Goal: Transaction & Acquisition: Purchase product/service

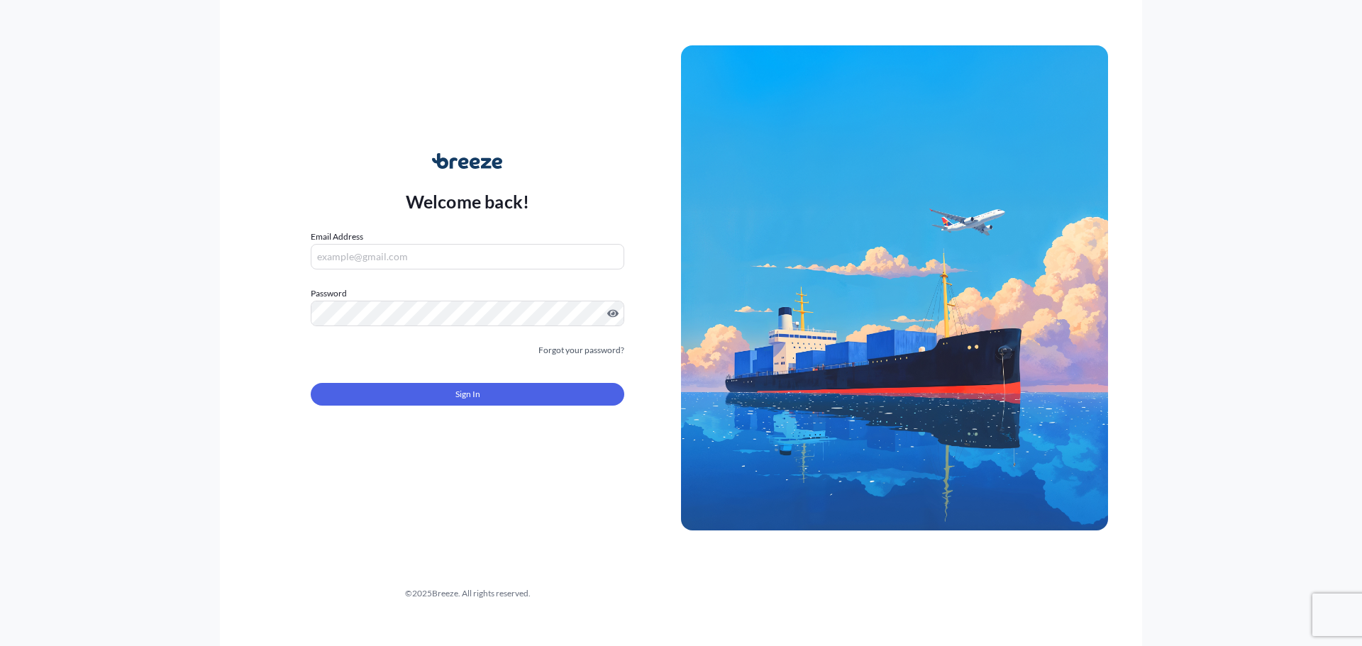
click at [382, 253] on input "Email Address" at bounding box center [468, 257] width 314 height 26
type input "[EMAIL_ADDRESS][DOMAIN_NAME]"
click at [450, 398] on button "Sign In" at bounding box center [468, 394] width 314 height 23
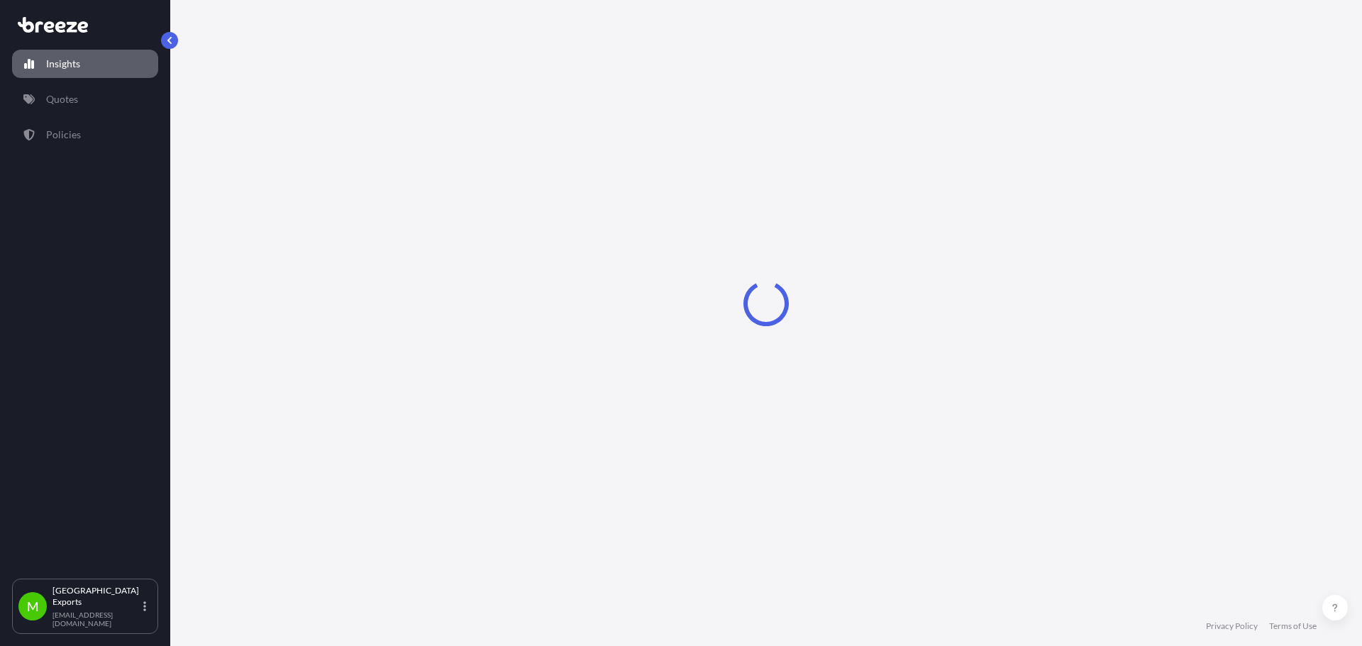
select select "2025"
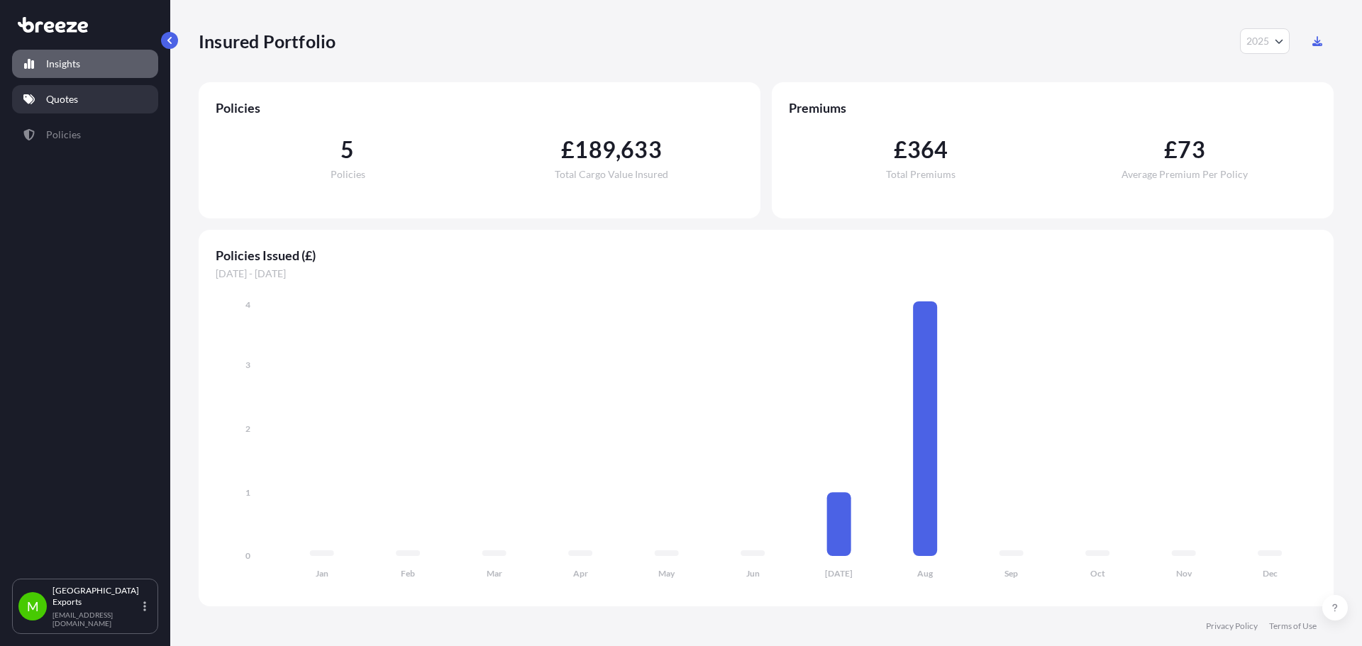
click at [95, 96] on link "Quotes" at bounding box center [85, 99] width 146 height 28
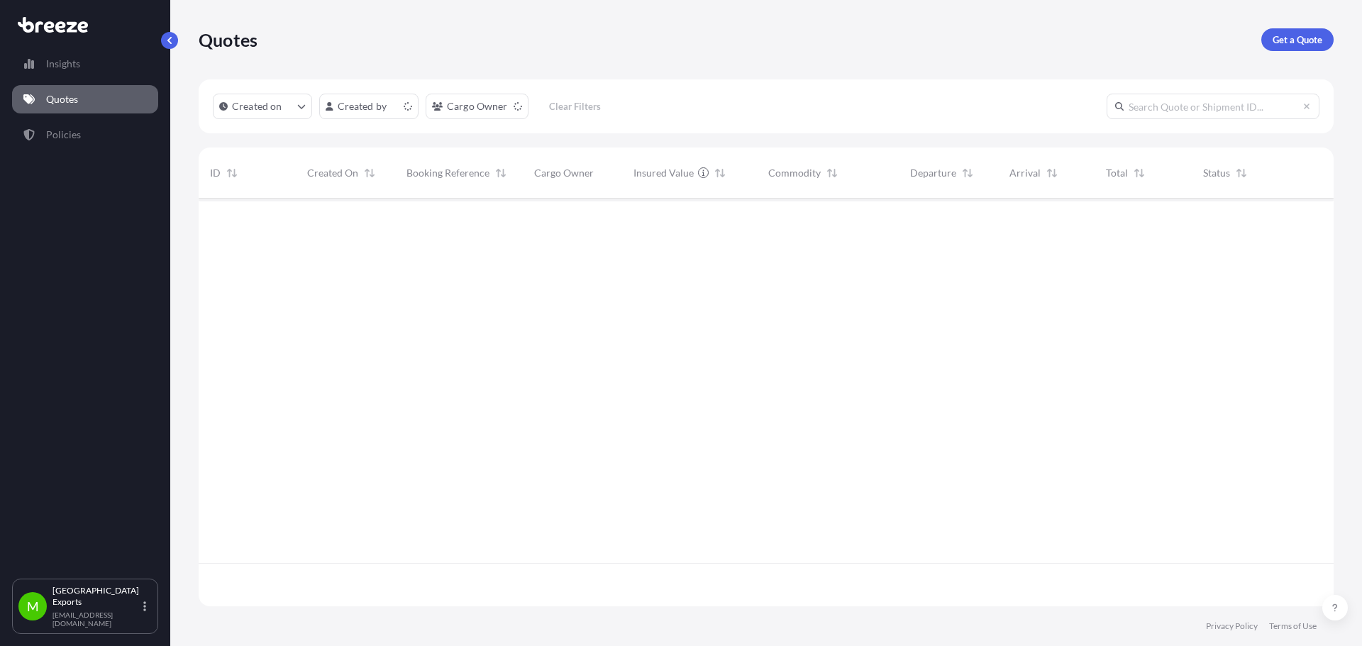
scroll to position [405, 1124]
click at [1307, 43] on p "Get a Quote" at bounding box center [1297, 40] width 50 height 14
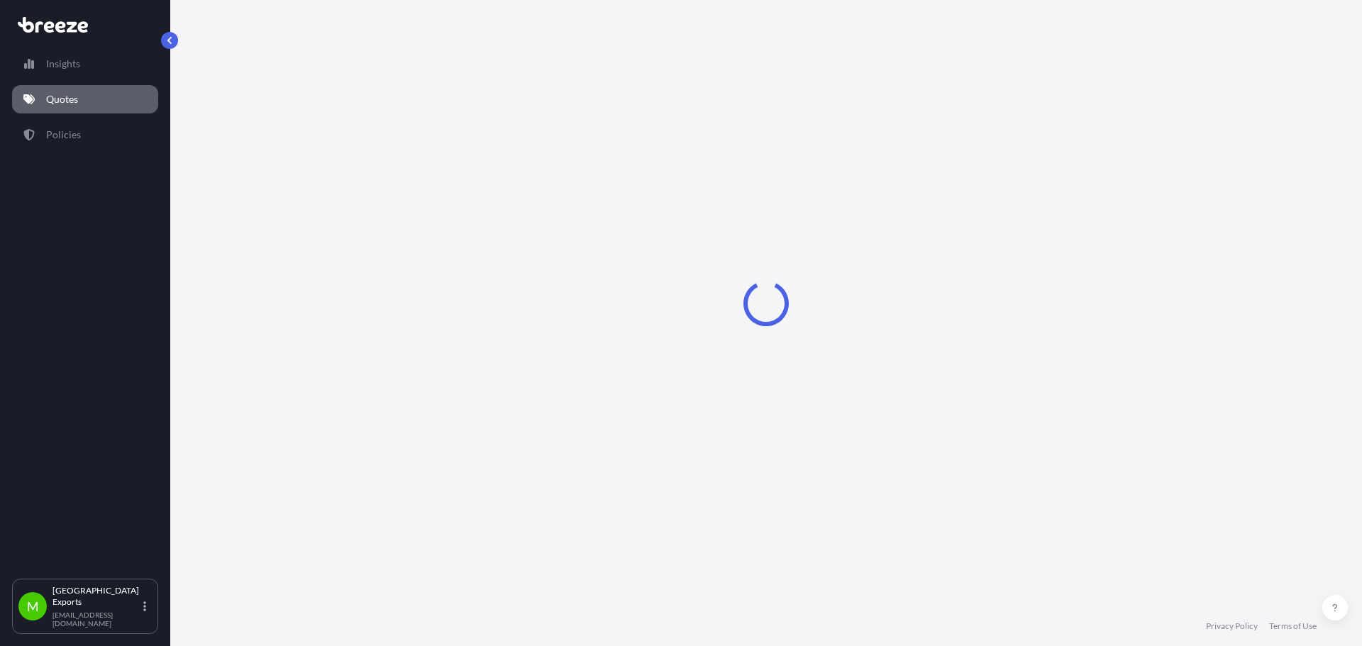
select select "Sea"
select select "1"
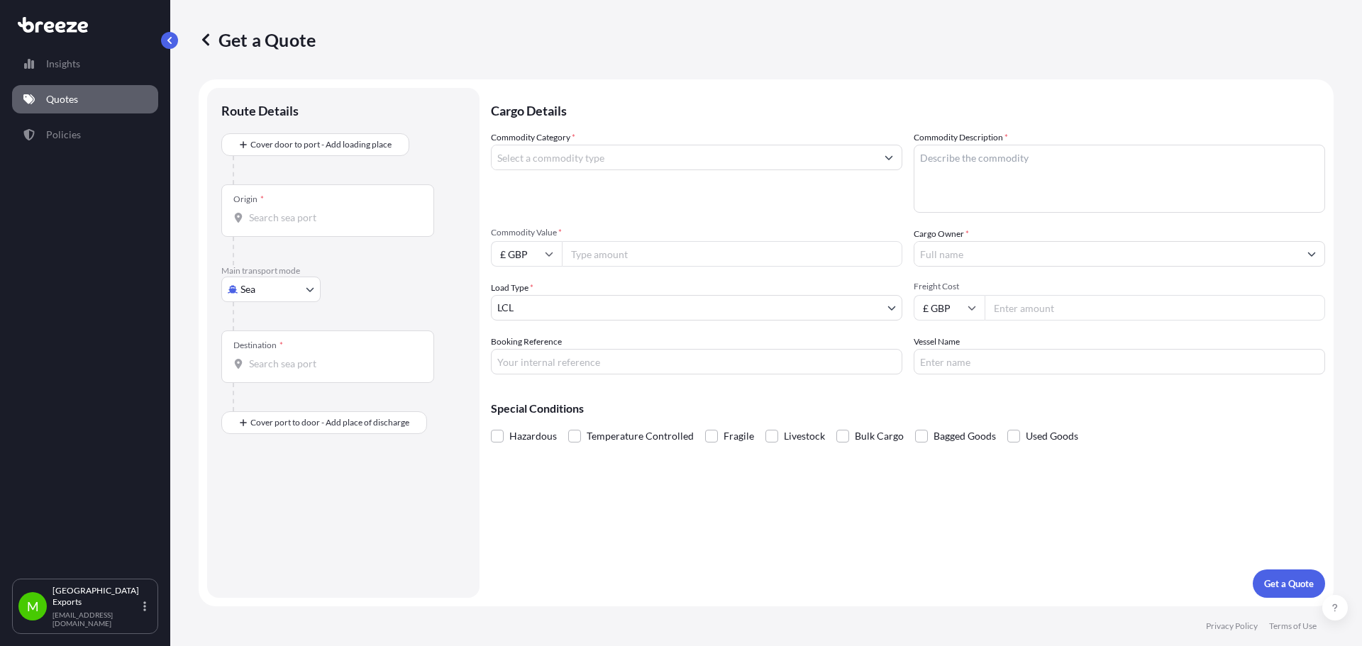
click at [578, 157] on input "Commodity Category *" at bounding box center [684, 158] width 384 height 26
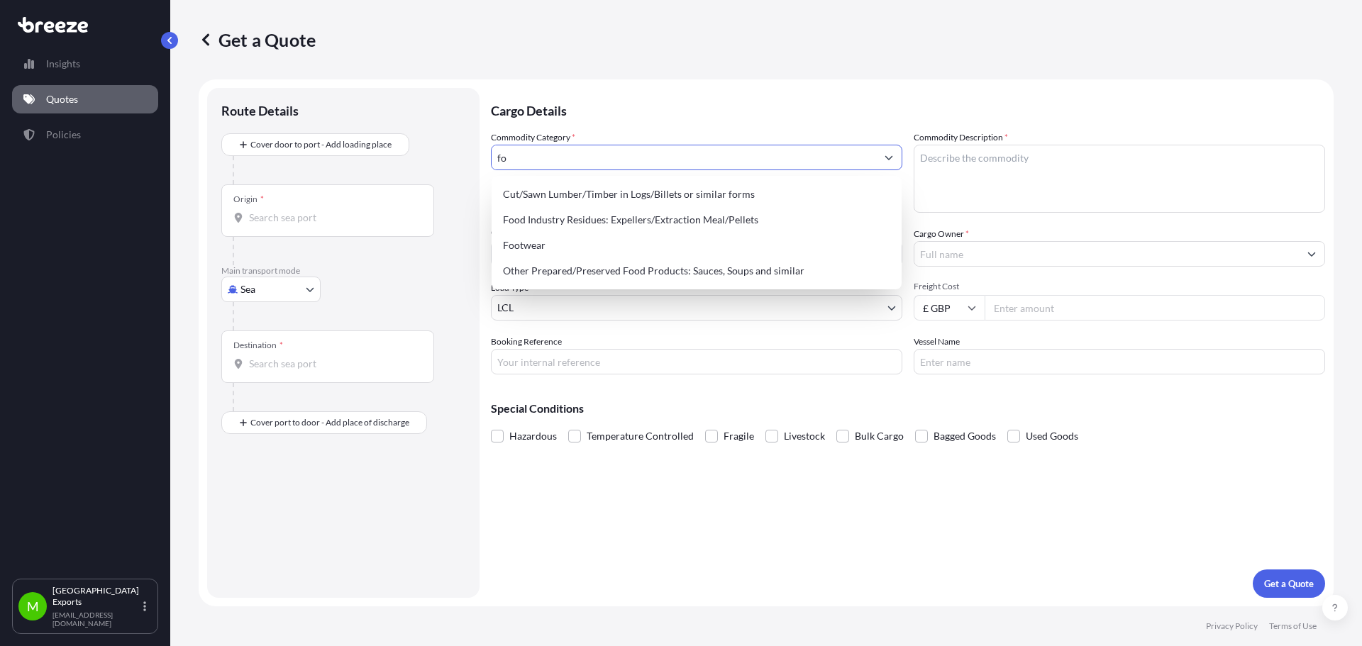
type input "f"
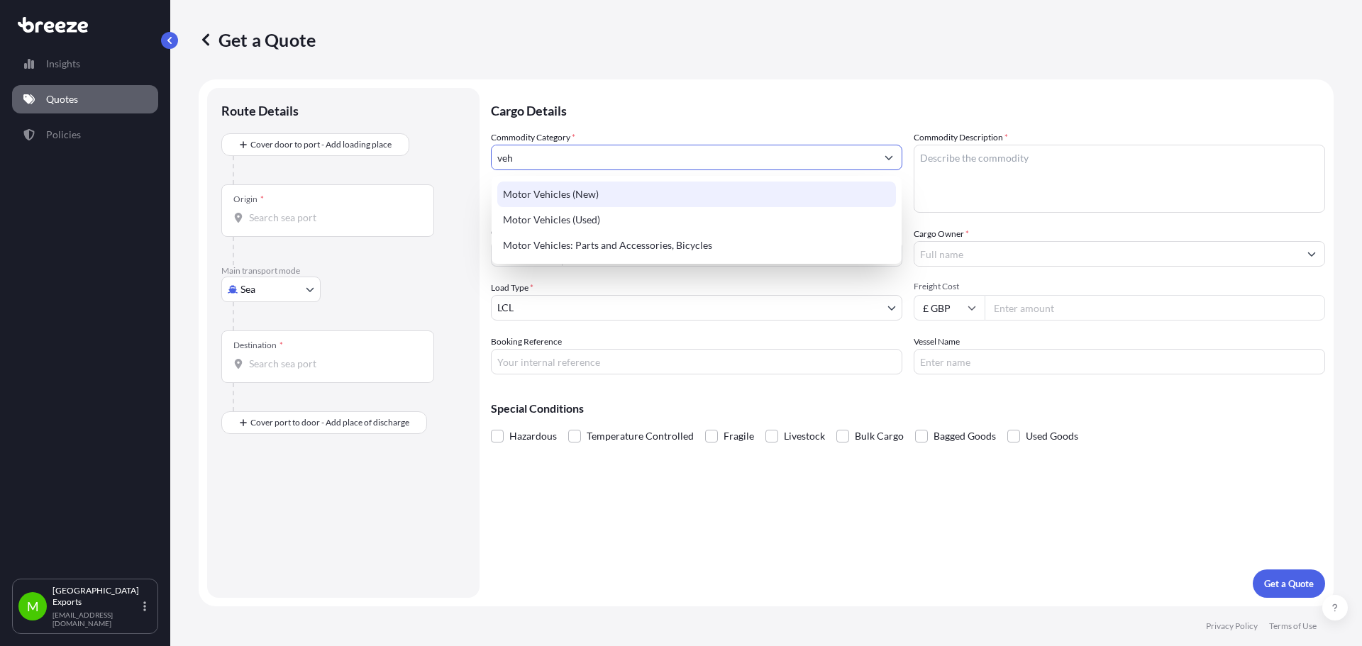
type input "veh"
click at [365, 220] on input "Origin *" at bounding box center [332, 218] width 167 height 14
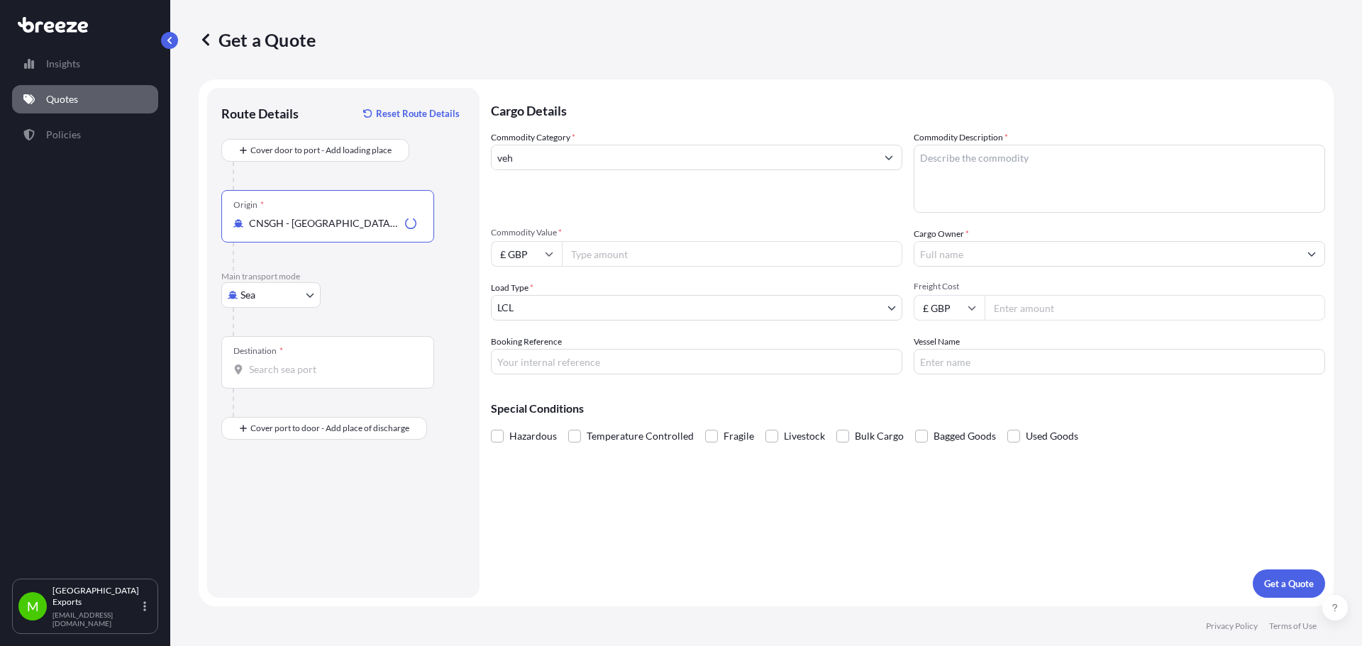
type input "CNSGH - [GEOGRAPHIC_DATA], [GEOGRAPHIC_DATA]"
click at [307, 357] on div "Destination *" at bounding box center [327, 362] width 213 height 52
click at [307, 362] on input "Destination *" at bounding box center [332, 369] width 167 height 14
type input "PECLL - [GEOGRAPHIC_DATA], [GEOGRAPHIC_DATA]"
click at [272, 290] on body "0 options available. 3 options available. 0 options available. 1 option availab…" at bounding box center [681, 323] width 1362 height 646
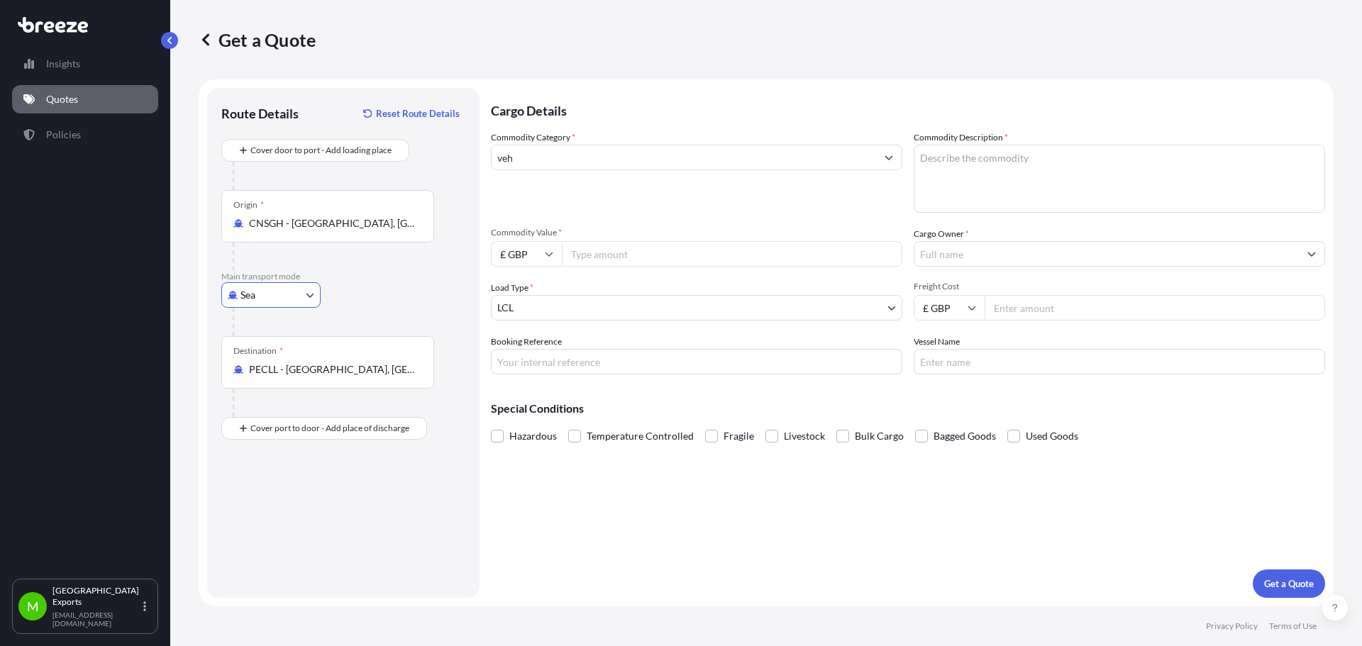
click at [623, 158] on input "veh" at bounding box center [684, 158] width 384 height 26
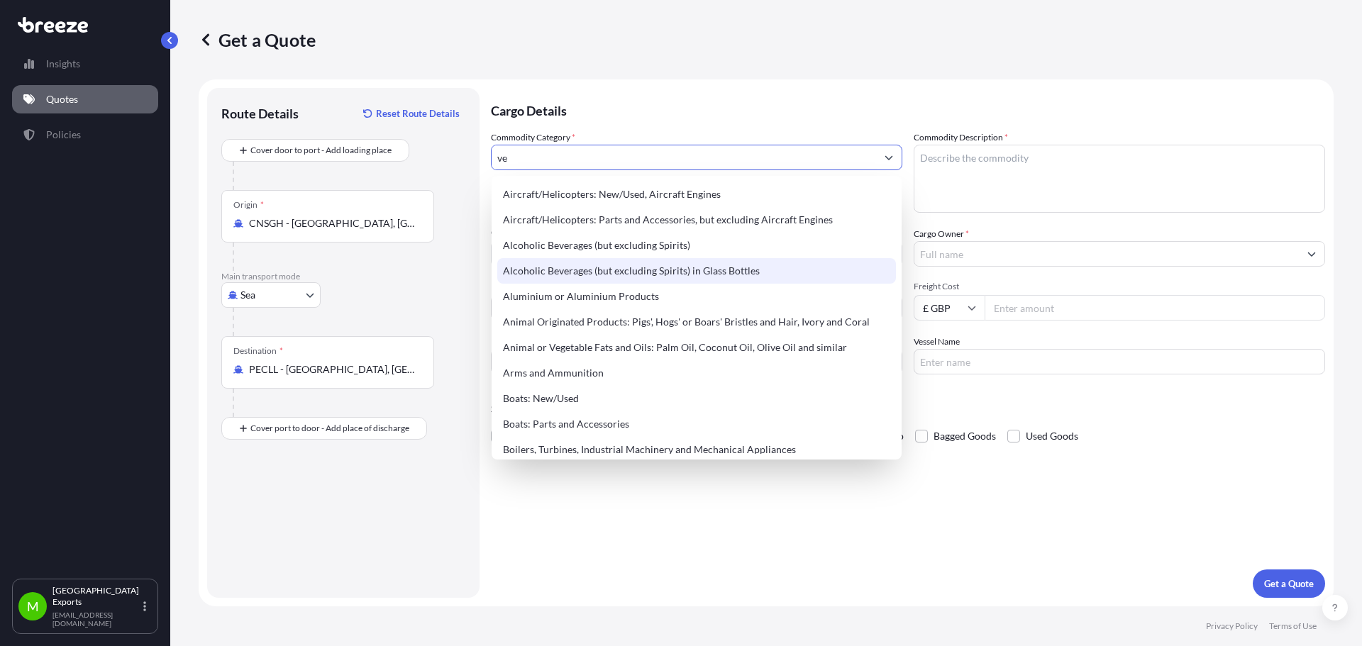
type input "v"
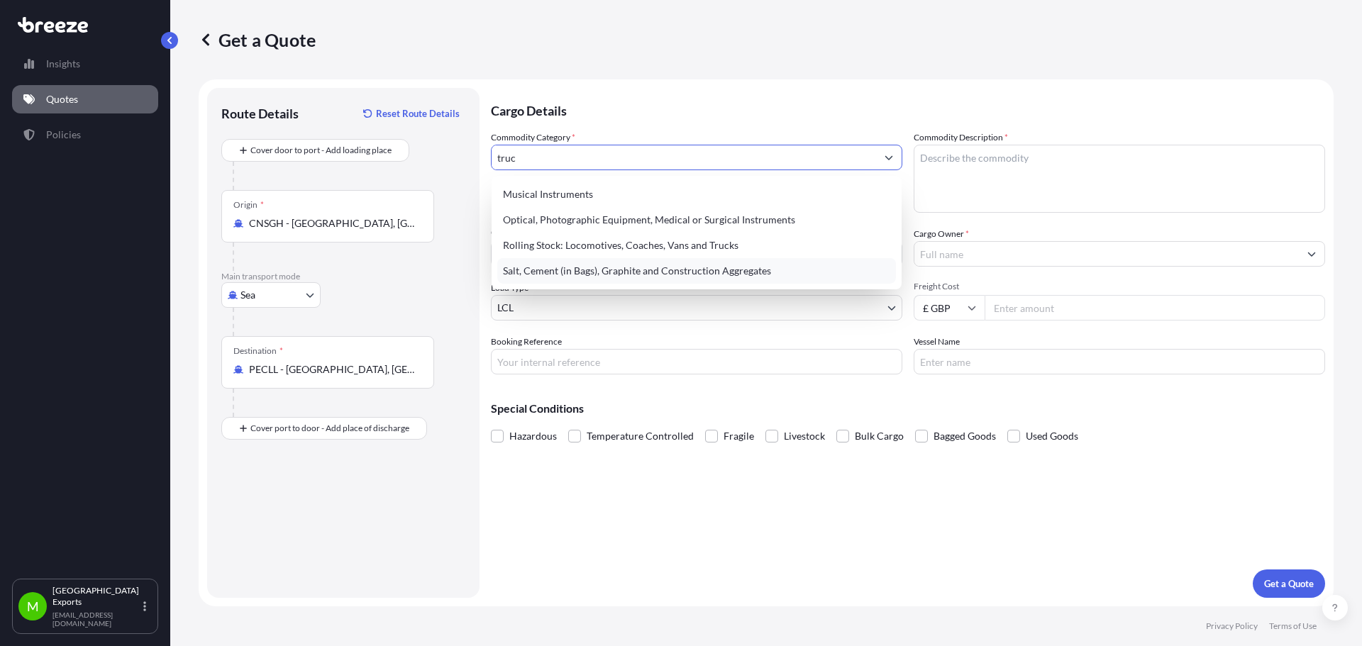
type input "truck"
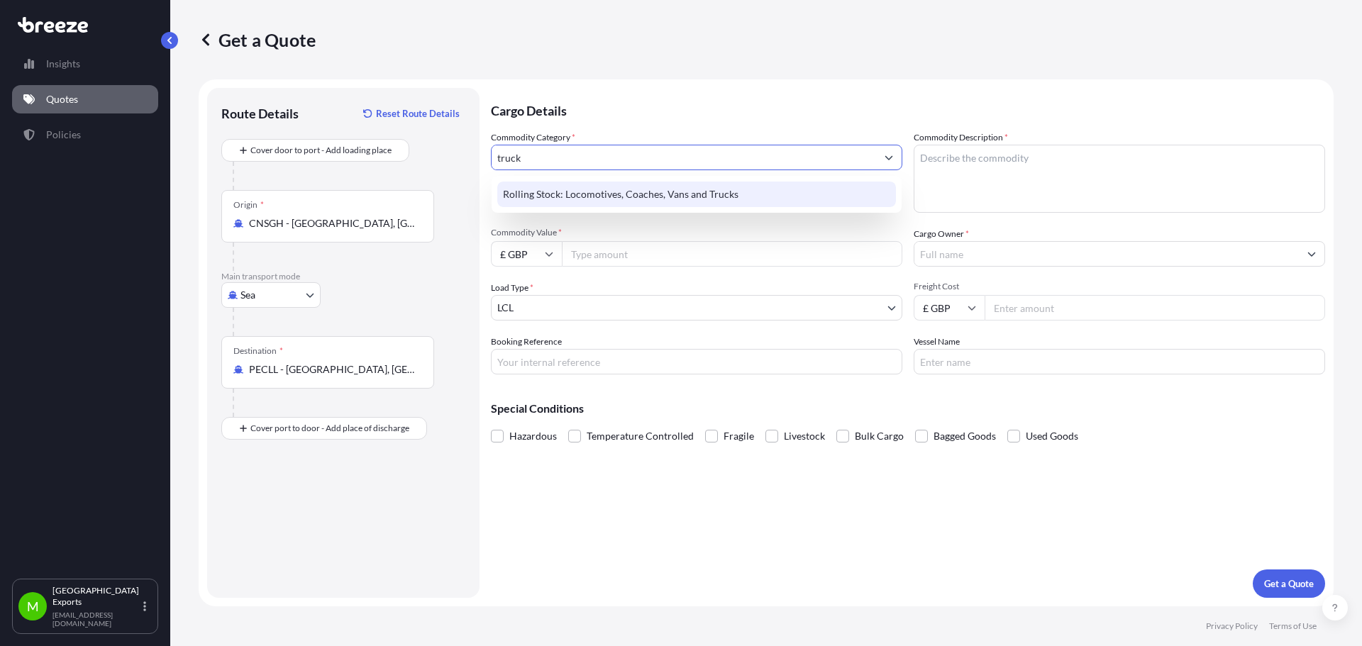
drag, startPoint x: 626, startPoint y: 155, endPoint x: 511, endPoint y: 145, distance: 115.3
click at [452, 155] on form "Route Details Reset Route Details Cover door to port - Add loading place Place …" at bounding box center [766, 342] width 1135 height 527
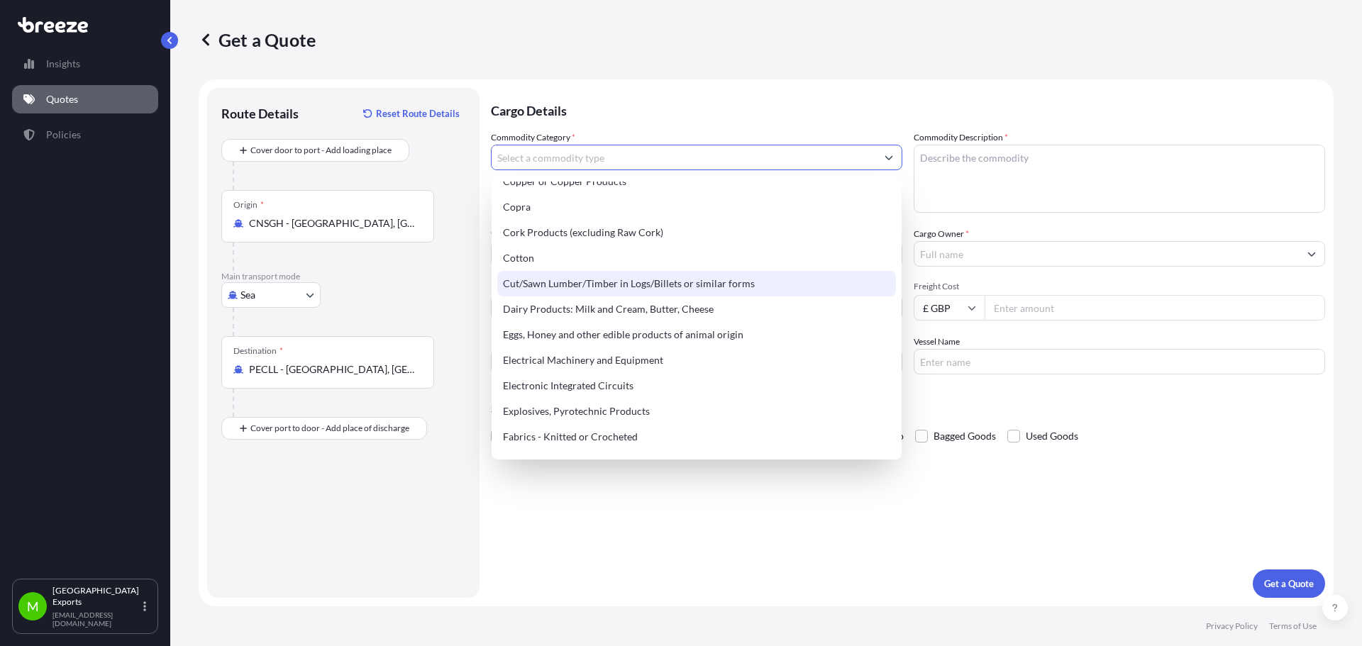
scroll to position [709, 0]
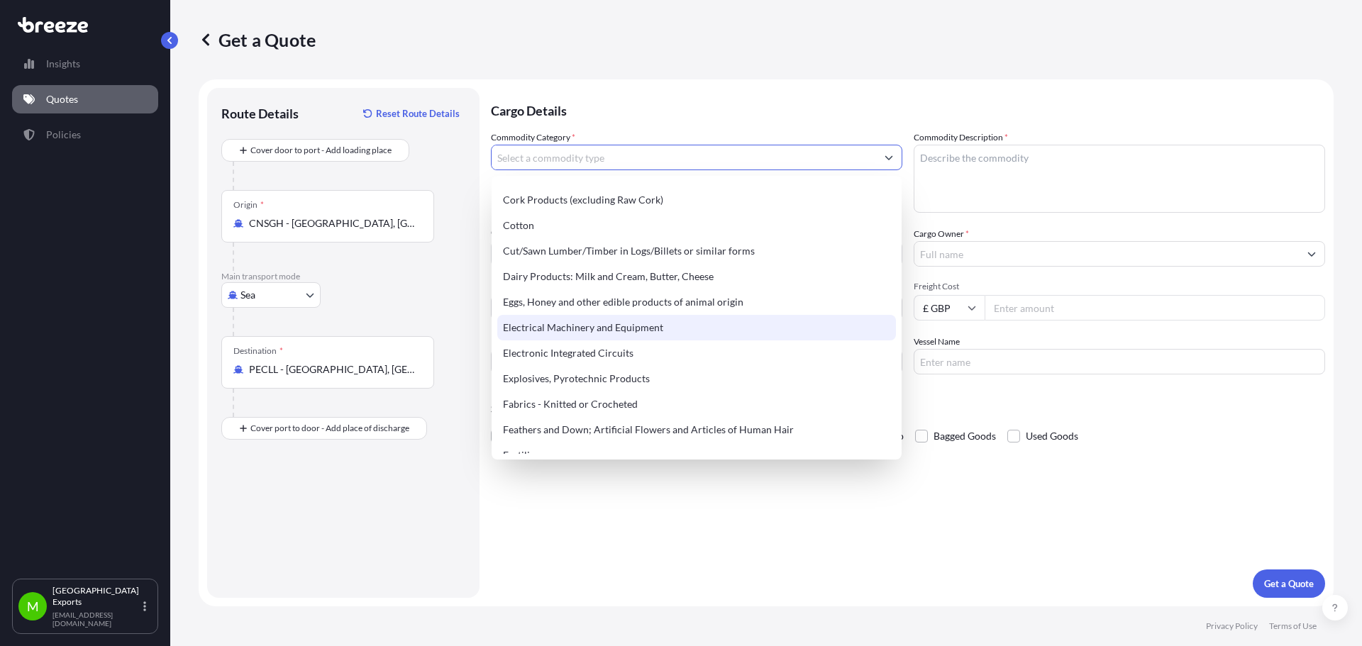
click at [631, 335] on div "Electrical Machinery and Equipment" at bounding box center [696, 328] width 399 height 26
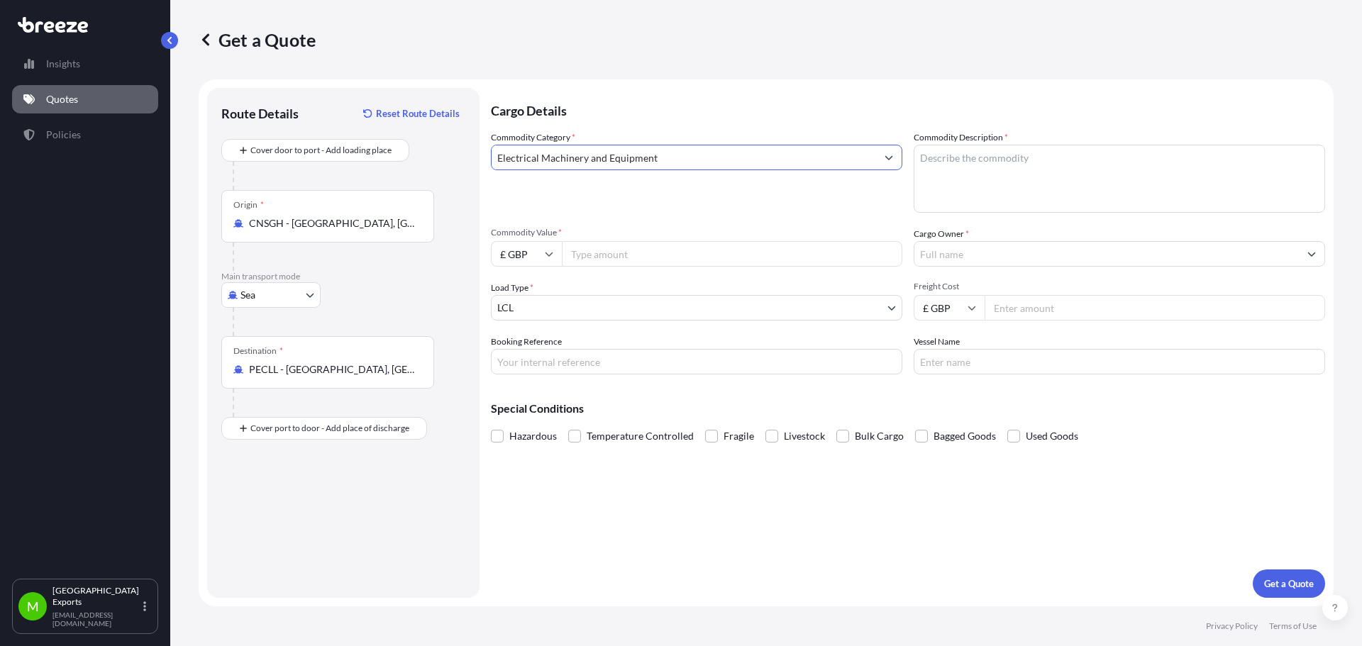
type input "Electrical Machinery and Equipment"
click at [981, 159] on textarea "Commodity Description *" at bounding box center [1119, 179] width 411 height 68
click at [601, 260] on input "Commodity Value *" at bounding box center [732, 254] width 340 height 26
click at [515, 253] on input "£ GBP" at bounding box center [526, 254] width 71 height 26
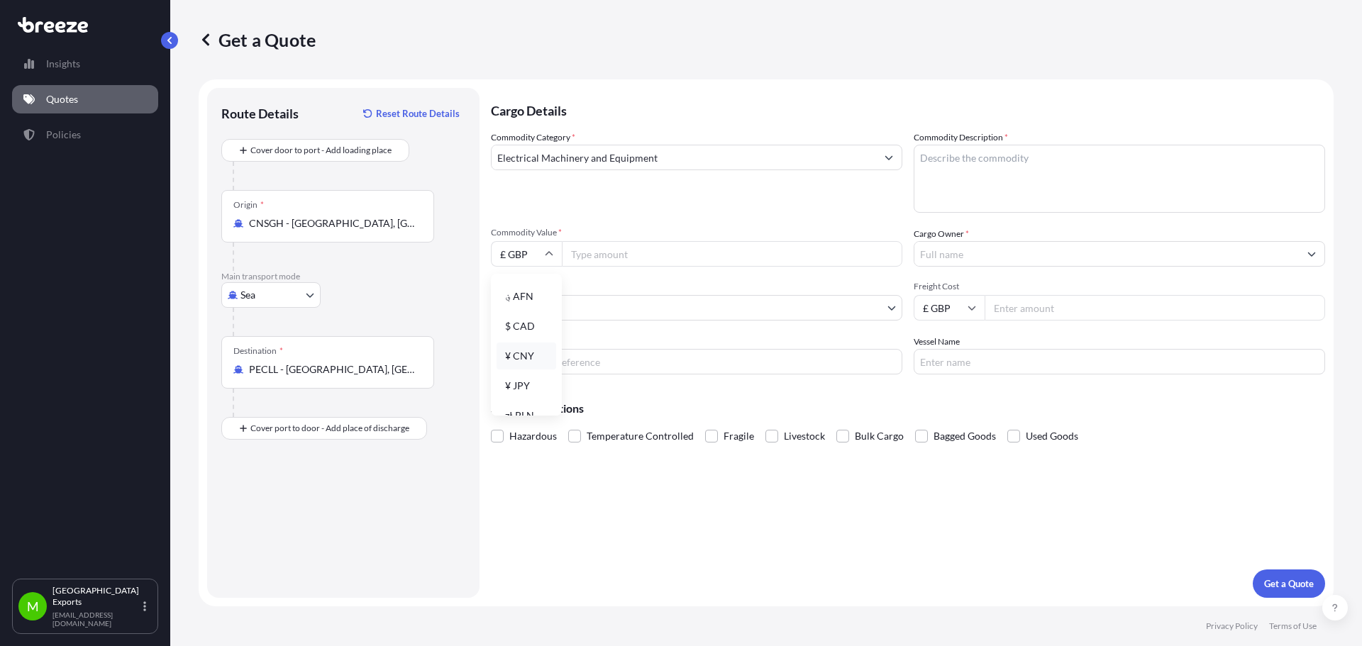
click at [539, 354] on div "¥ CNY" at bounding box center [527, 356] width 60 height 27
type input "¥ CNY"
click at [610, 255] on input "Commodity Value *" at bounding box center [732, 254] width 340 height 26
type input "77624"
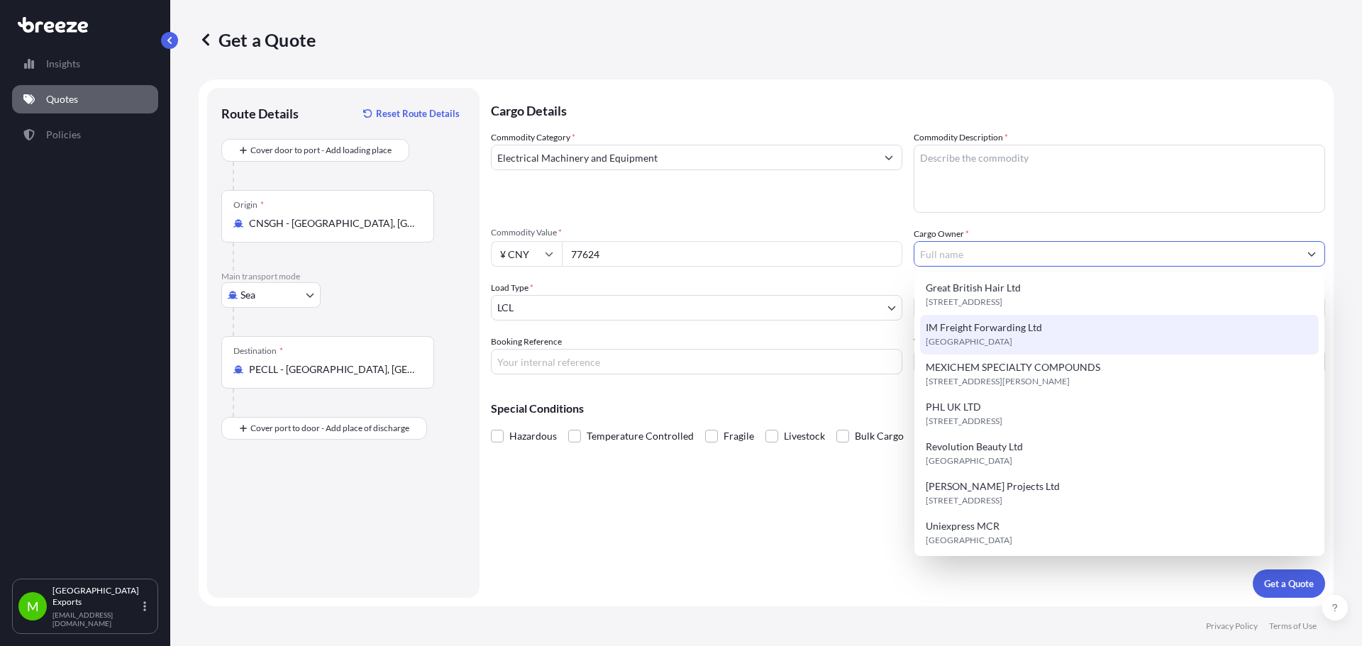
scroll to position [85, 0]
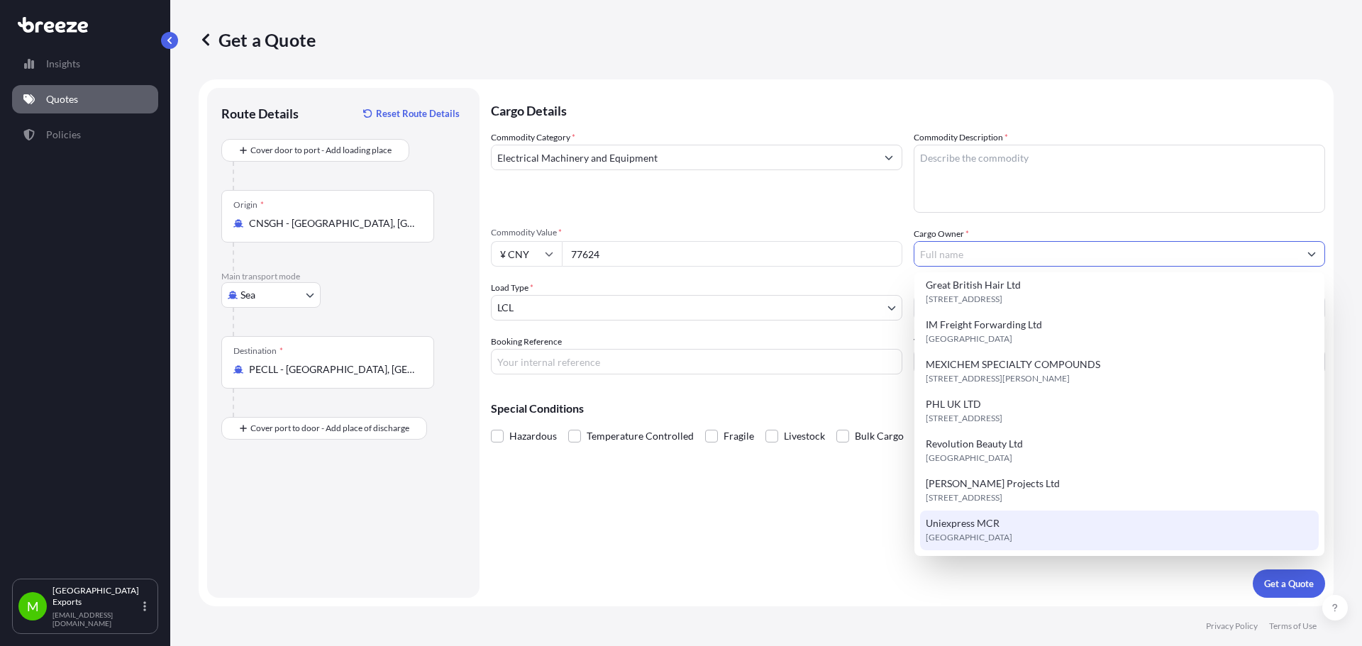
click at [1002, 514] on div "Uniexpress MCR [GEOGRAPHIC_DATA]" at bounding box center [1119, 531] width 399 height 40
type input "Uniexpress MCR"
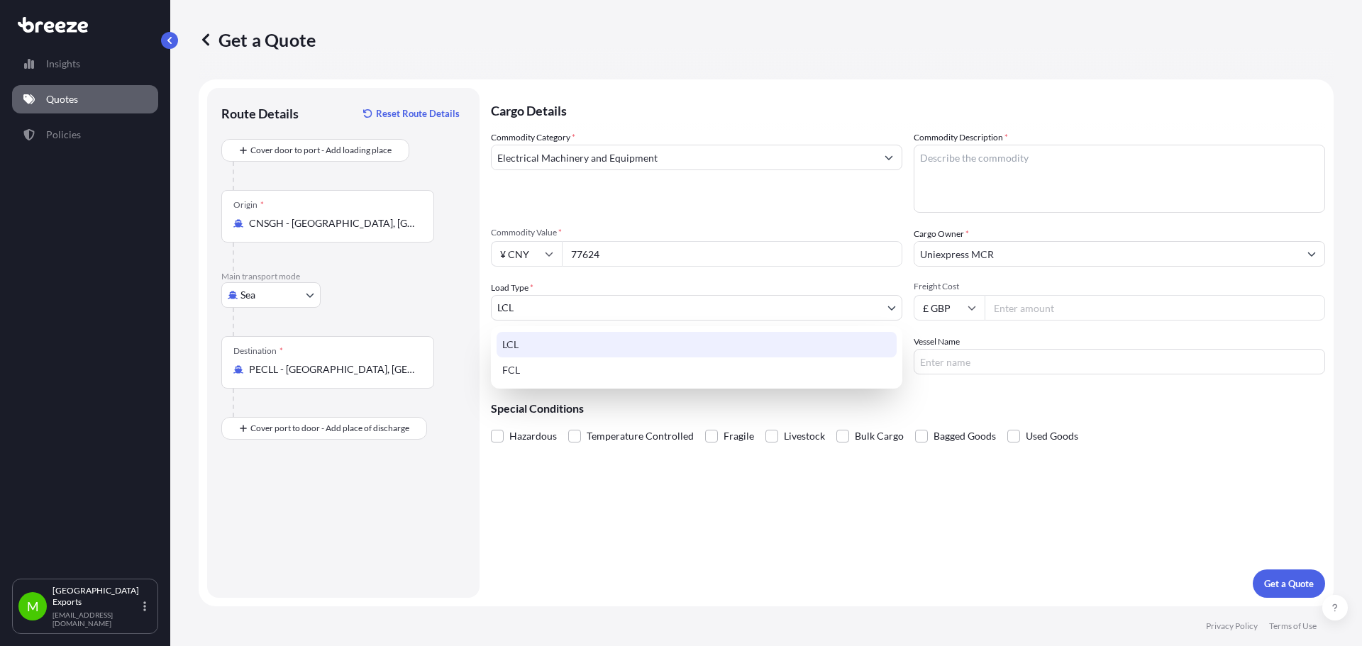
click at [692, 304] on body "9 options available. Insights Quotes Policies M Manchester Exports [EMAIL_ADDRE…" at bounding box center [681, 323] width 1362 height 646
click at [597, 340] on div "LCL" at bounding box center [697, 345] width 400 height 26
click at [669, 309] on body "9 options available. Insights Quotes Policies M Manchester Exports [EMAIL_ADDRE…" at bounding box center [681, 323] width 1362 height 646
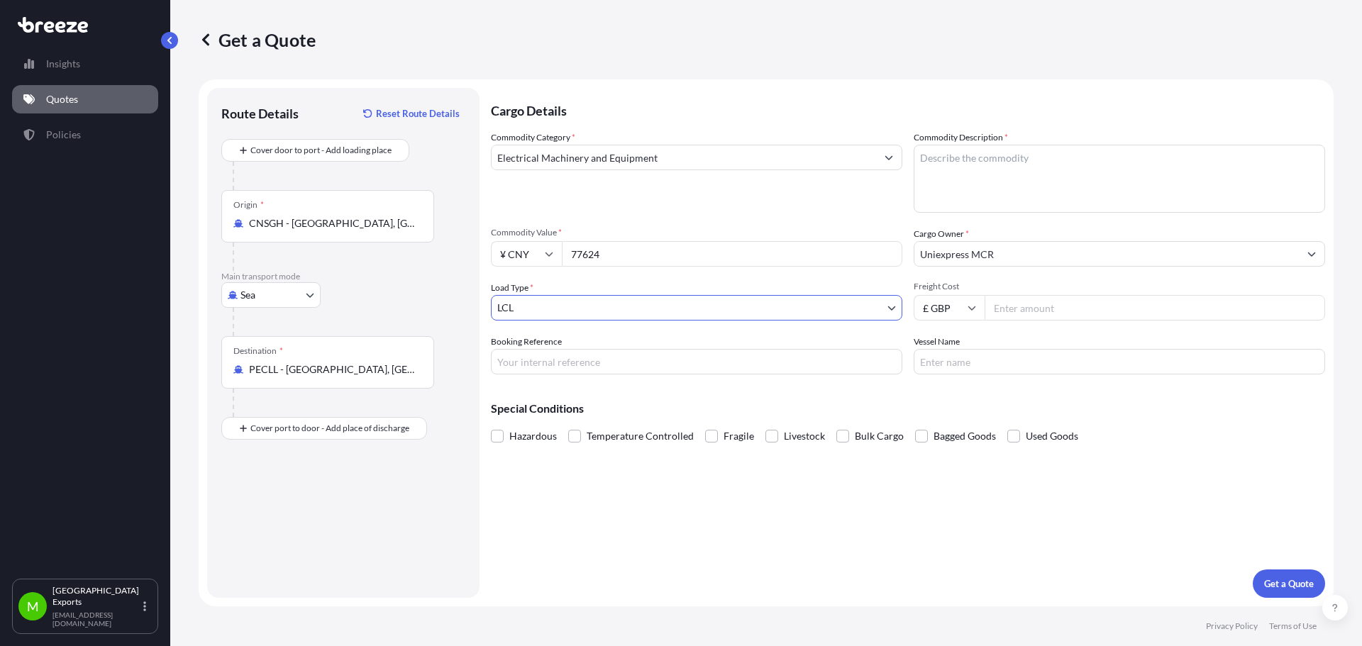
click at [1005, 309] on input "Freight Cost" at bounding box center [1155, 308] width 340 height 26
click at [948, 303] on input "£ GBP" at bounding box center [949, 308] width 71 height 26
click at [954, 399] on div "$ USD" at bounding box center [949, 406] width 60 height 27
type input "$ USD"
click at [1020, 301] on input "Freight Cost" at bounding box center [1155, 308] width 340 height 26
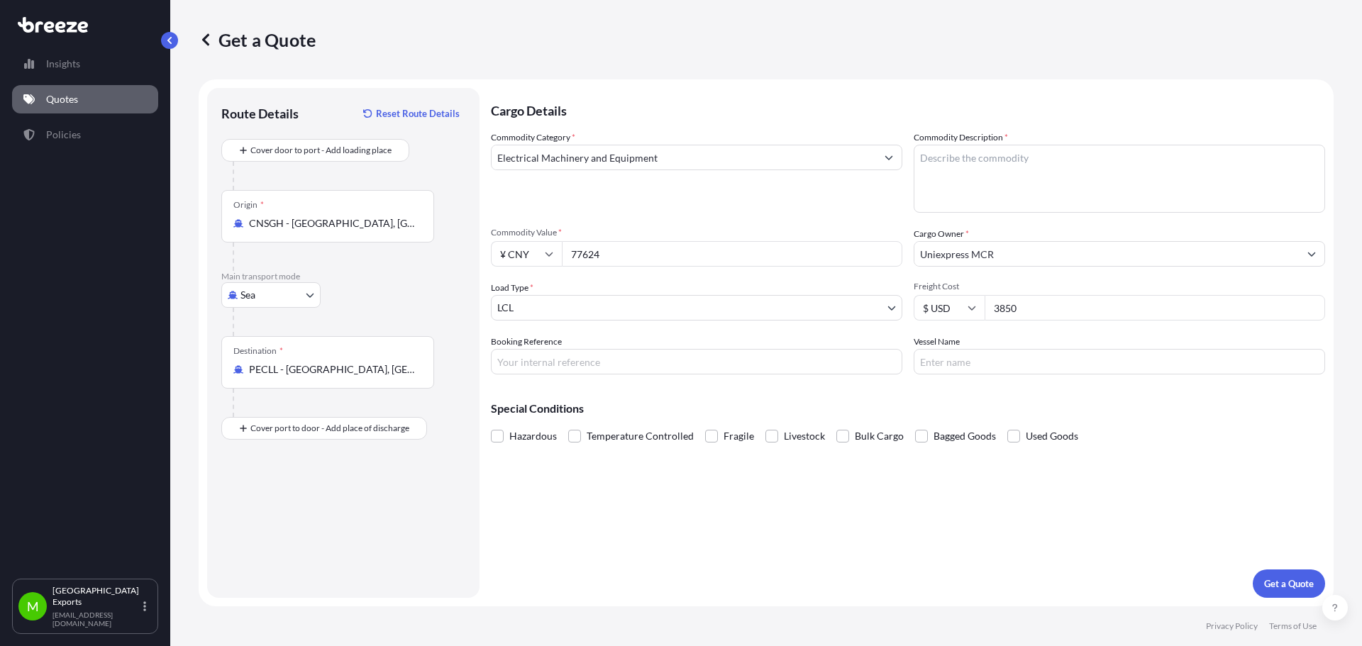
drag, startPoint x: 1030, startPoint y: 308, endPoint x: 994, endPoint y: 307, distance: 36.2
click at [994, 307] on input "3850" at bounding box center [1155, 308] width 340 height 26
type input "3850"
click at [750, 360] on input "Booking Reference" at bounding box center [696, 362] width 411 height 26
type input "ME2501023"
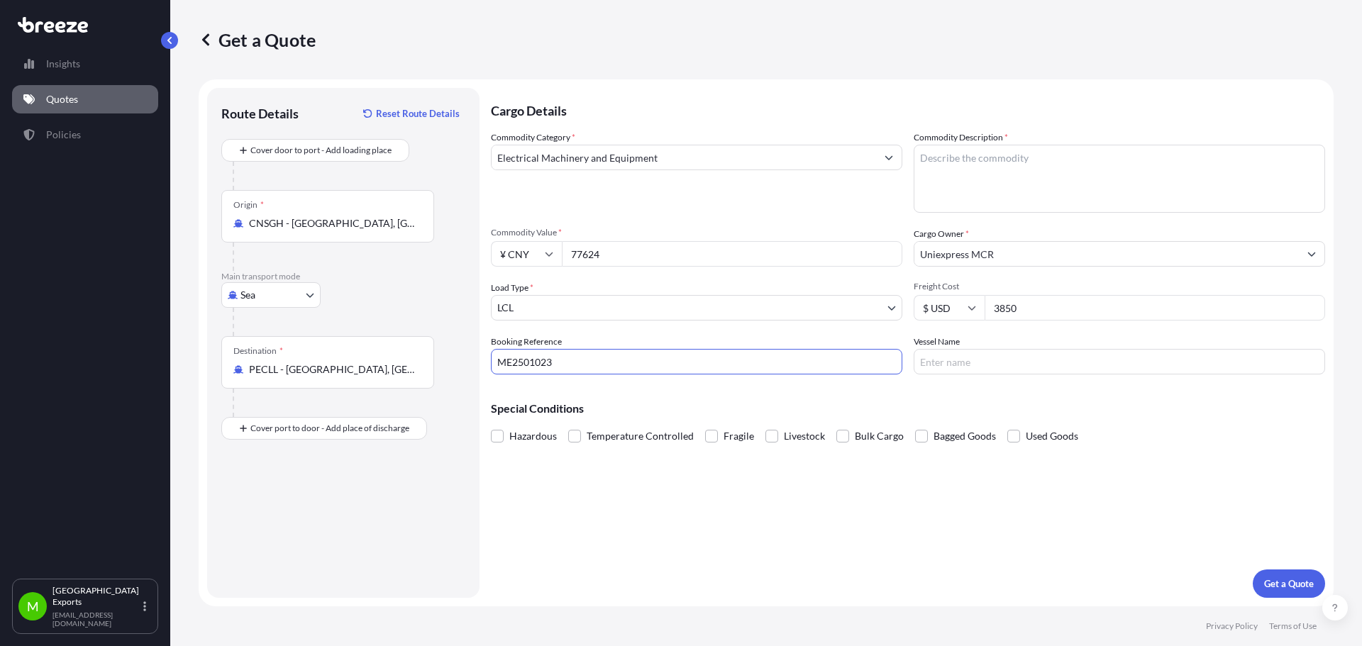
click at [965, 353] on input "Vessel Name" at bounding box center [1119, 362] width 411 height 26
type input "EVER LAWFUL"
click at [863, 436] on span "Bulk Cargo" at bounding box center [879, 436] width 49 height 21
click at [836, 426] on input "Bulk Cargo" at bounding box center [836, 426] width 0 height 0
click at [869, 439] on span "Bulk Cargo" at bounding box center [879, 436] width 49 height 21
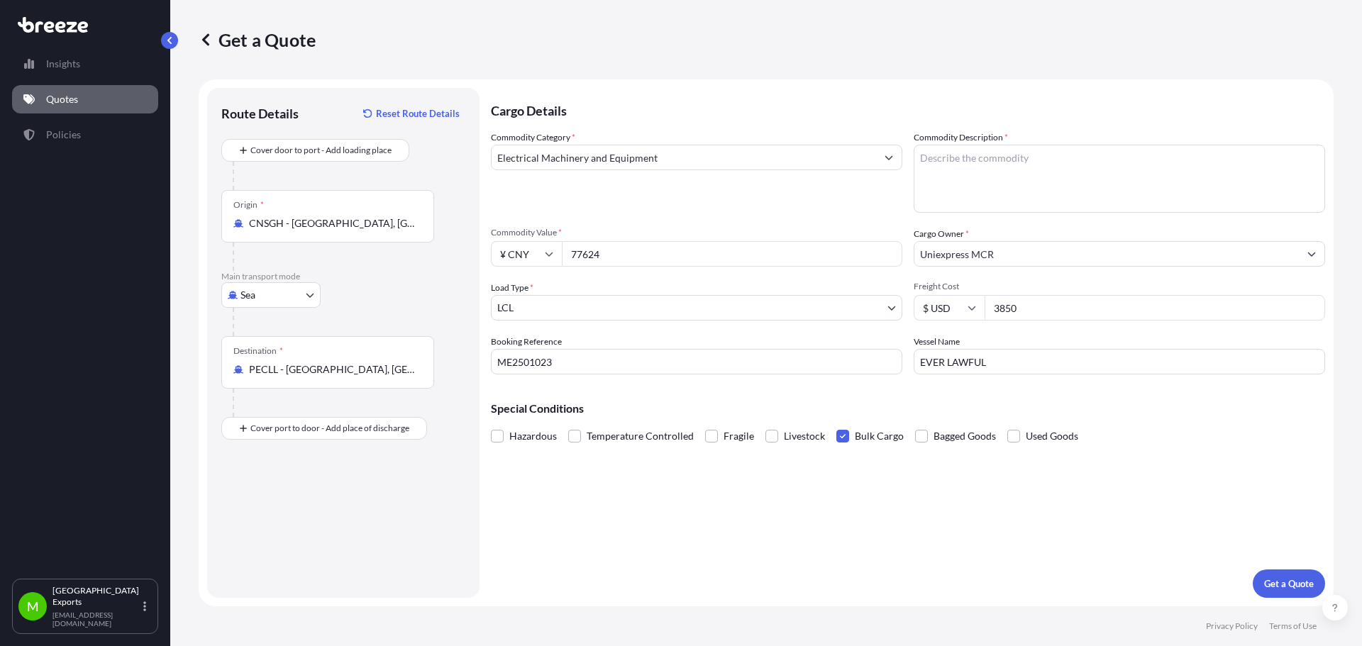
click at [836, 426] on input "Bulk Cargo" at bounding box center [836, 426] width 0 height 0
click at [665, 311] on body "Insights Quotes Policies M Manchester Exports [EMAIL_ADDRESS][DOMAIN_NAME] Get …" at bounding box center [681, 323] width 1362 height 646
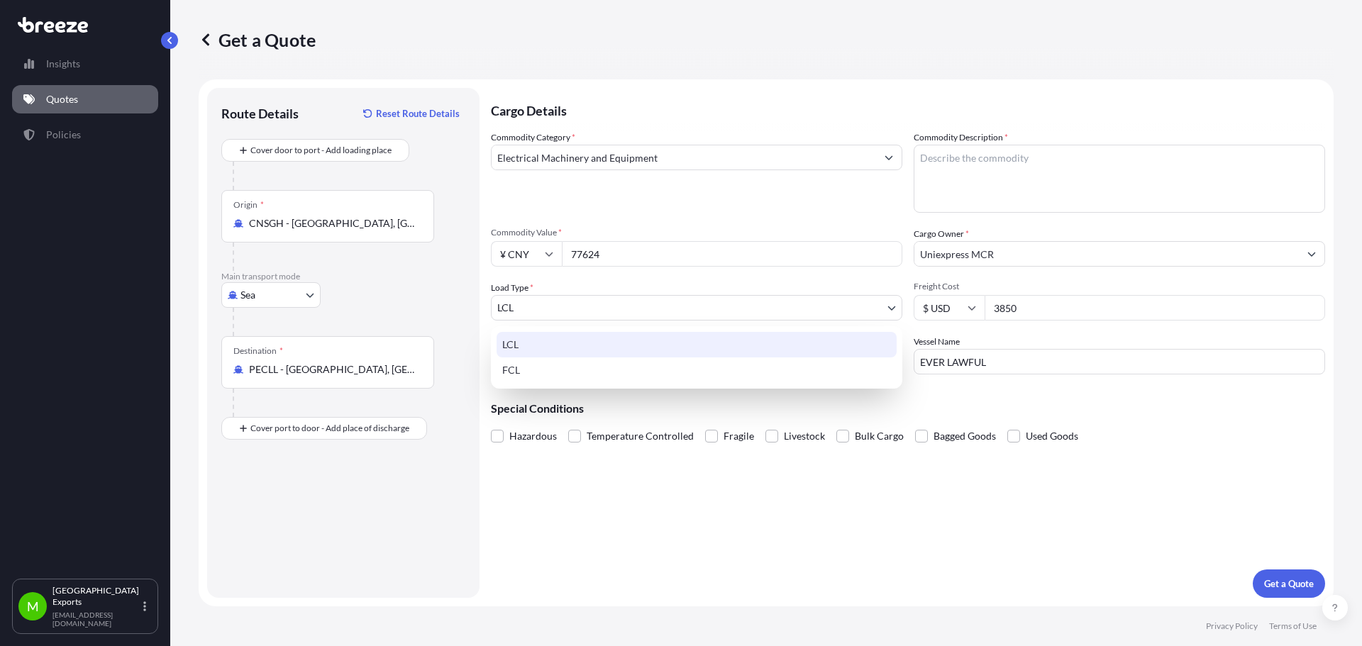
click at [553, 363] on div "FCL" at bounding box center [697, 370] width 400 height 26
select select "2"
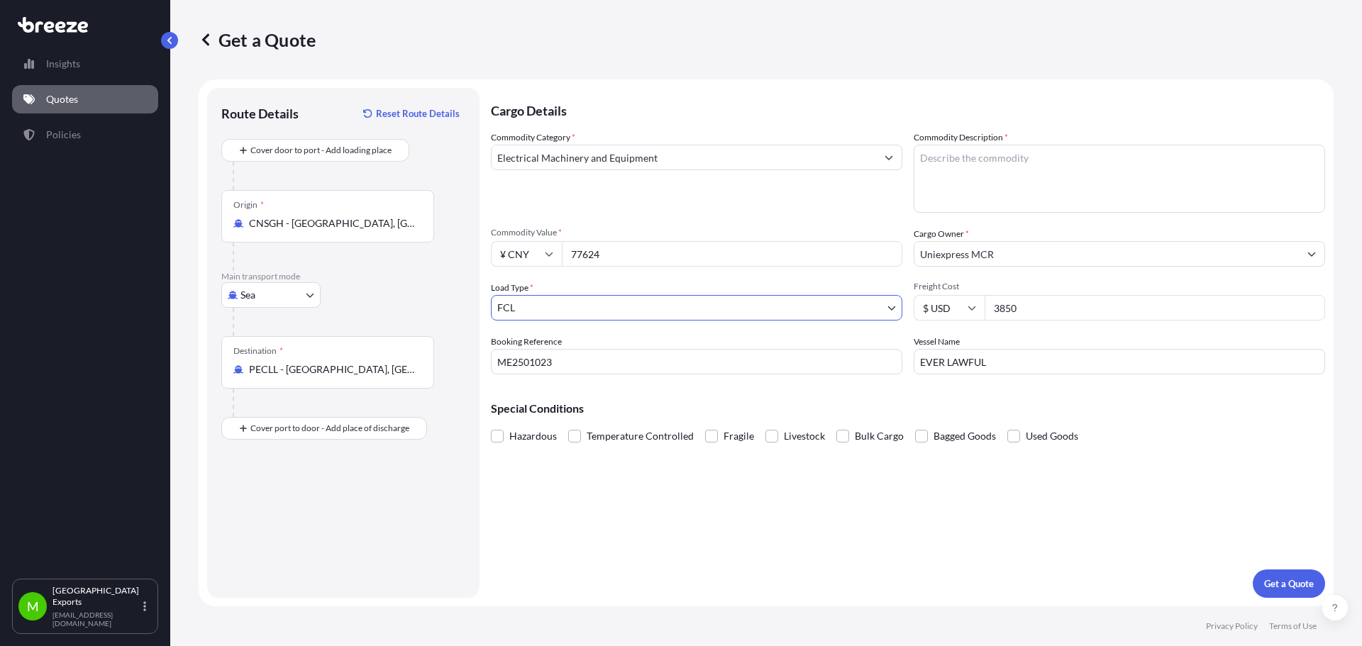
click at [1027, 169] on textarea "Commodity Description *" at bounding box center [1119, 179] width 411 height 68
type textarea "ELECTRIC FORKLIFT TRUCK, STACKER AND SPARE PARTS"
click at [1191, 476] on div "Cargo Details Commodity Category * Electrical Machinery and Equipment Commodity…" at bounding box center [908, 343] width 834 height 510
click at [1273, 579] on p "Get a Quote" at bounding box center [1289, 584] width 50 height 14
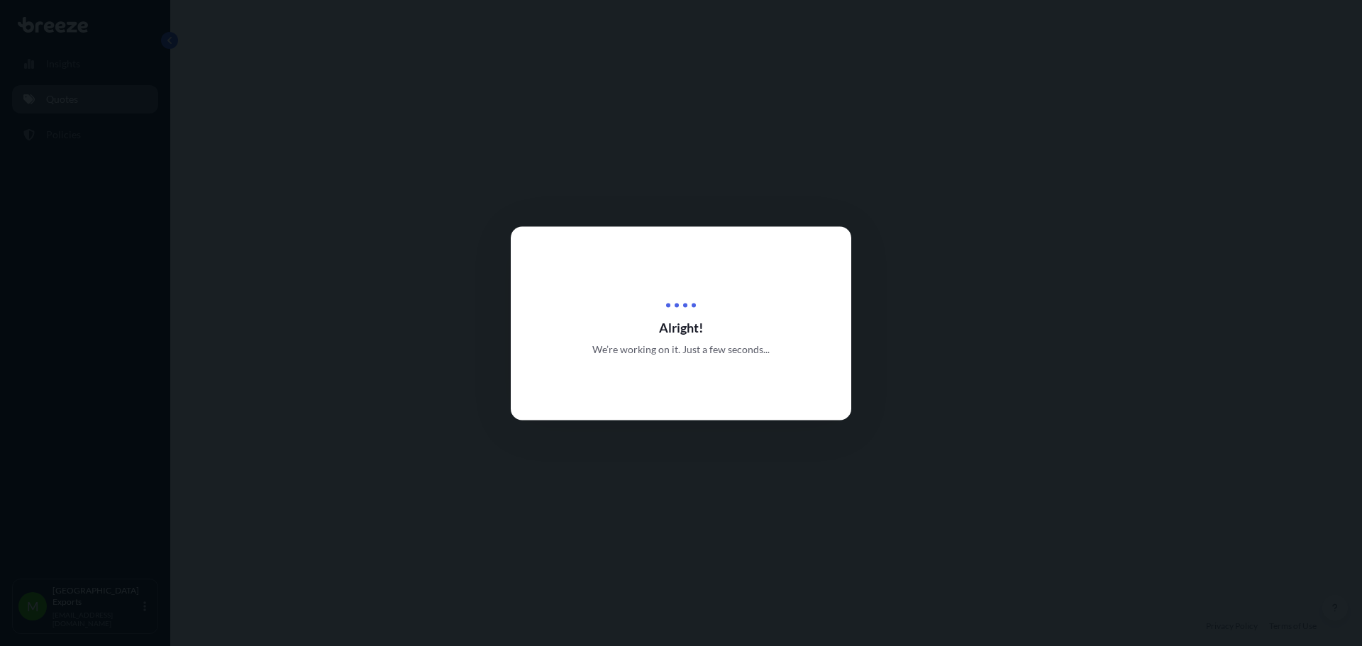
select select "Sea"
select select "2"
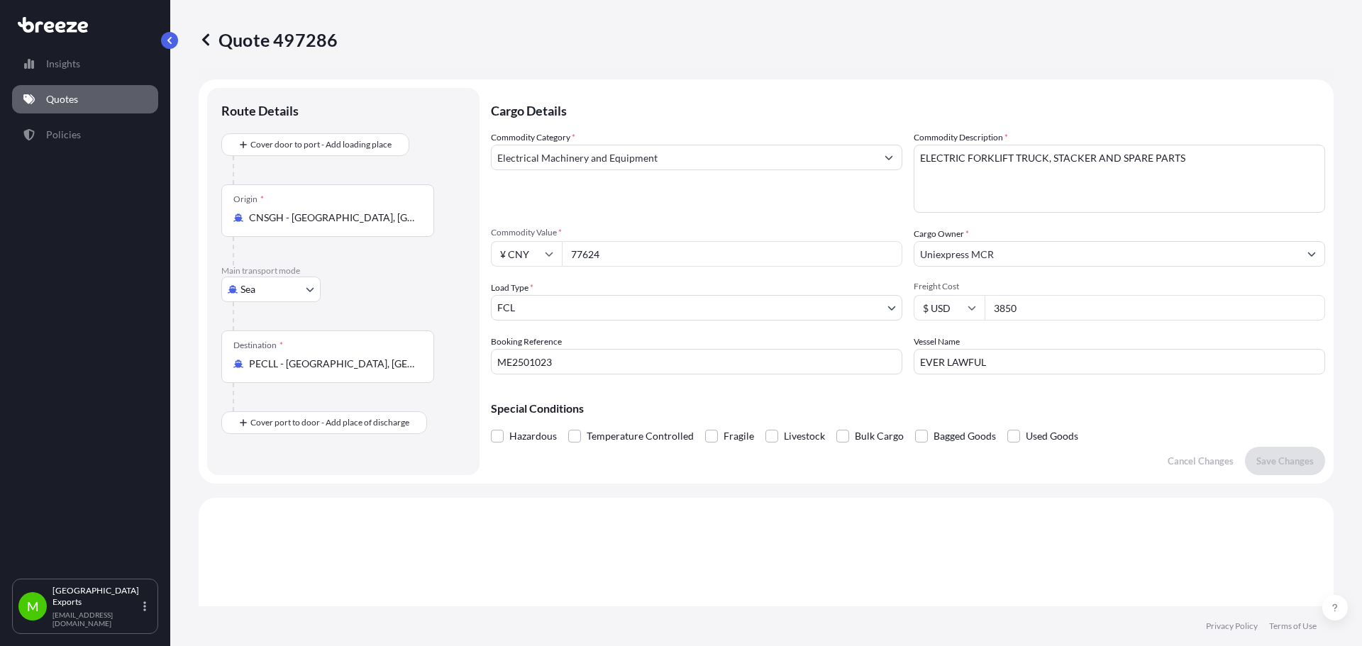
click at [514, 253] on input "¥ CNY" at bounding box center [526, 254] width 71 height 26
click at [528, 353] on div "$ USD" at bounding box center [527, 352] width 60 height 27
type input "$ USD"
click at [1263, 458] on p "Save Changes" at bounding box center [1284, 461] width 57 height 14
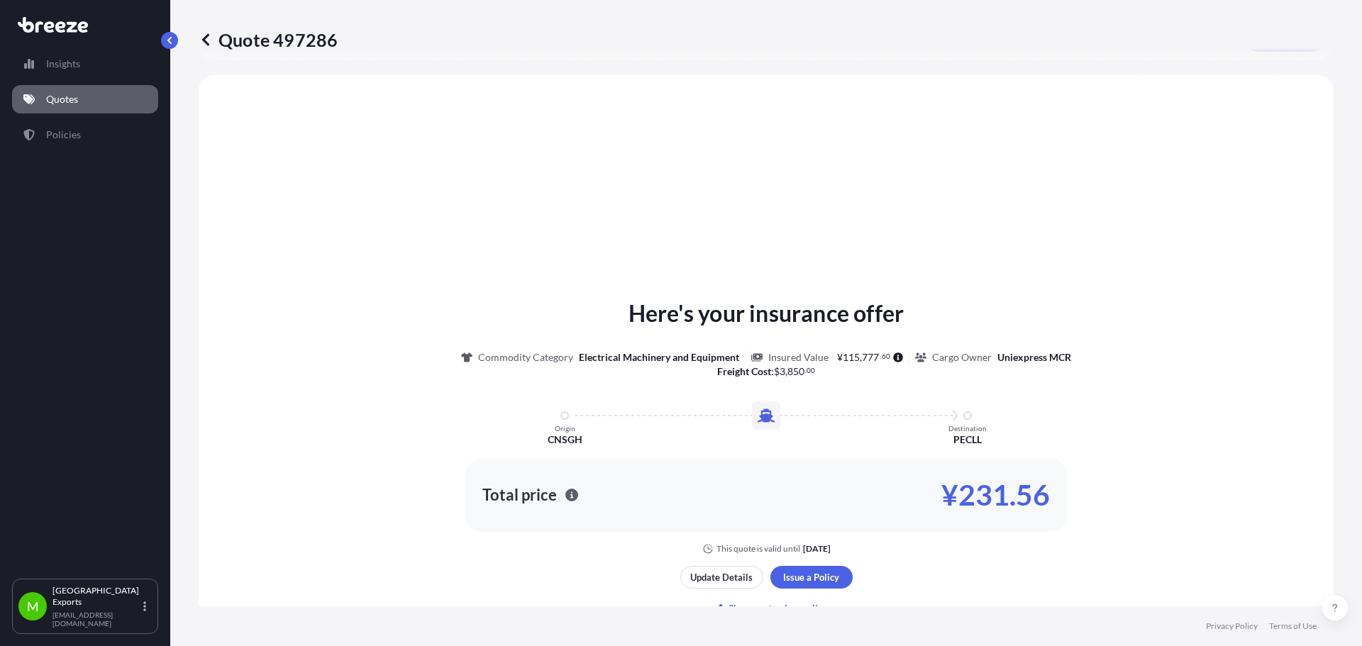
scroll to position [427, 0]
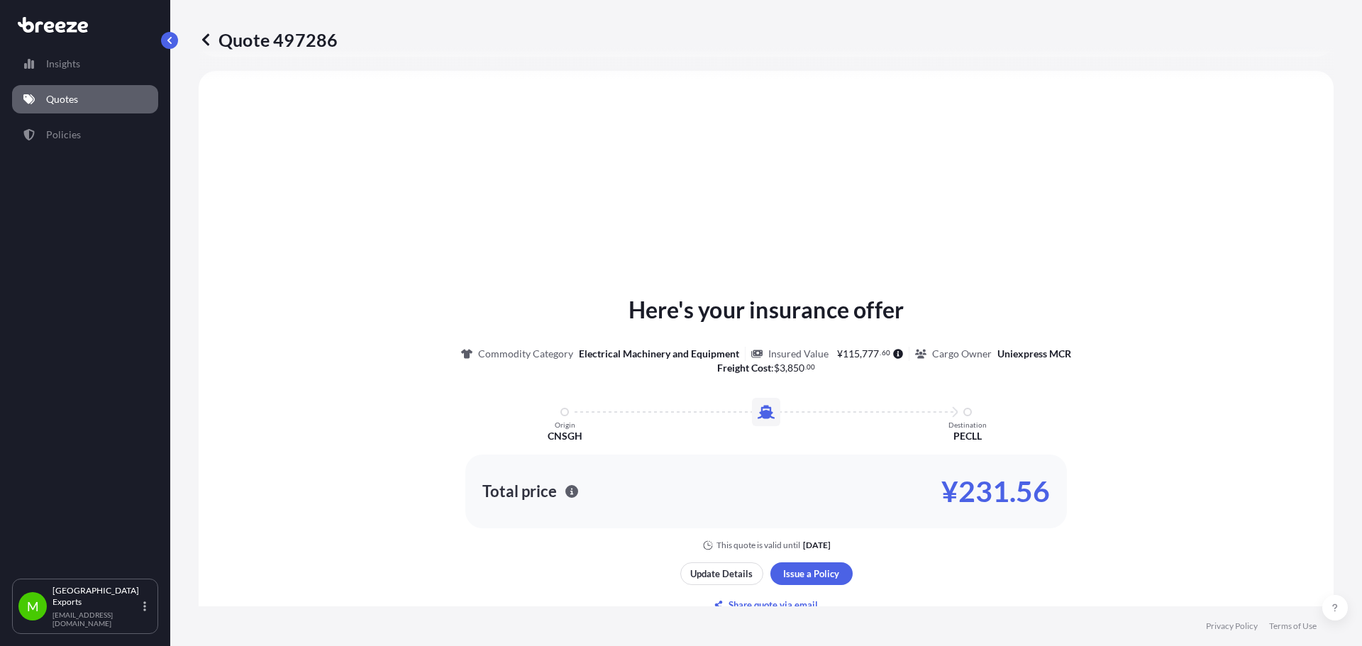
select select "Sea"
select select "2"
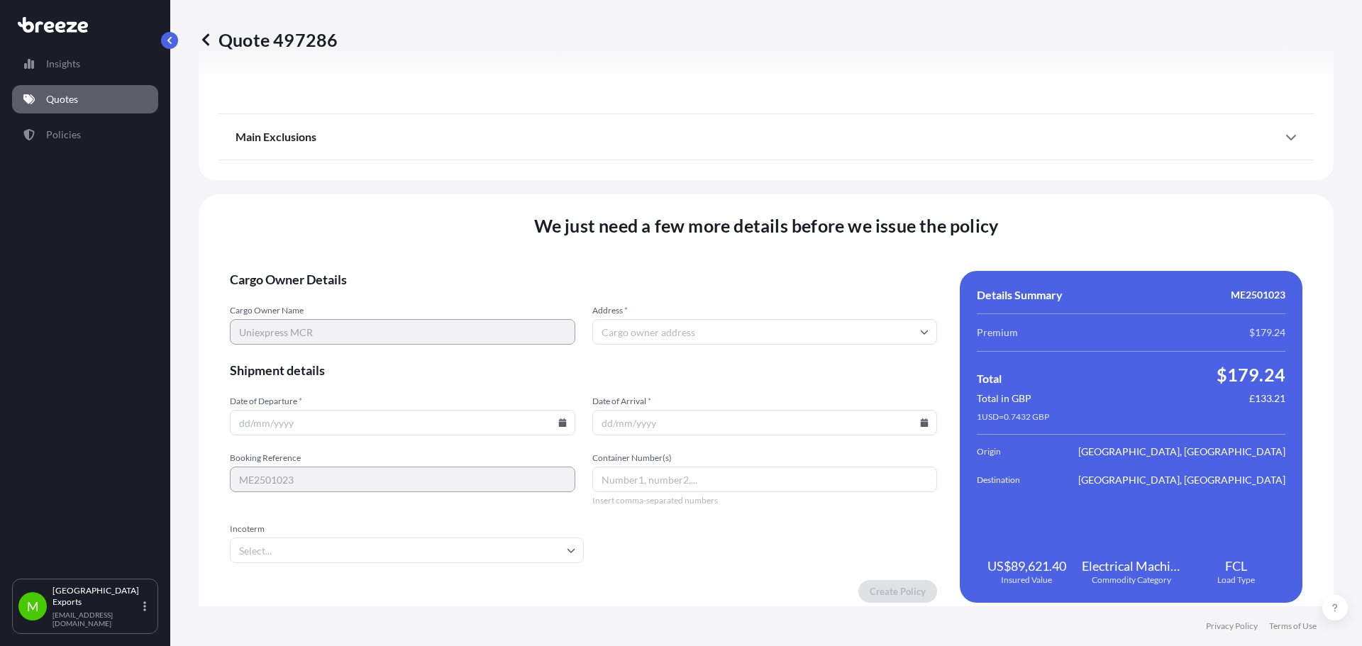
scroll to position [1605, 0]
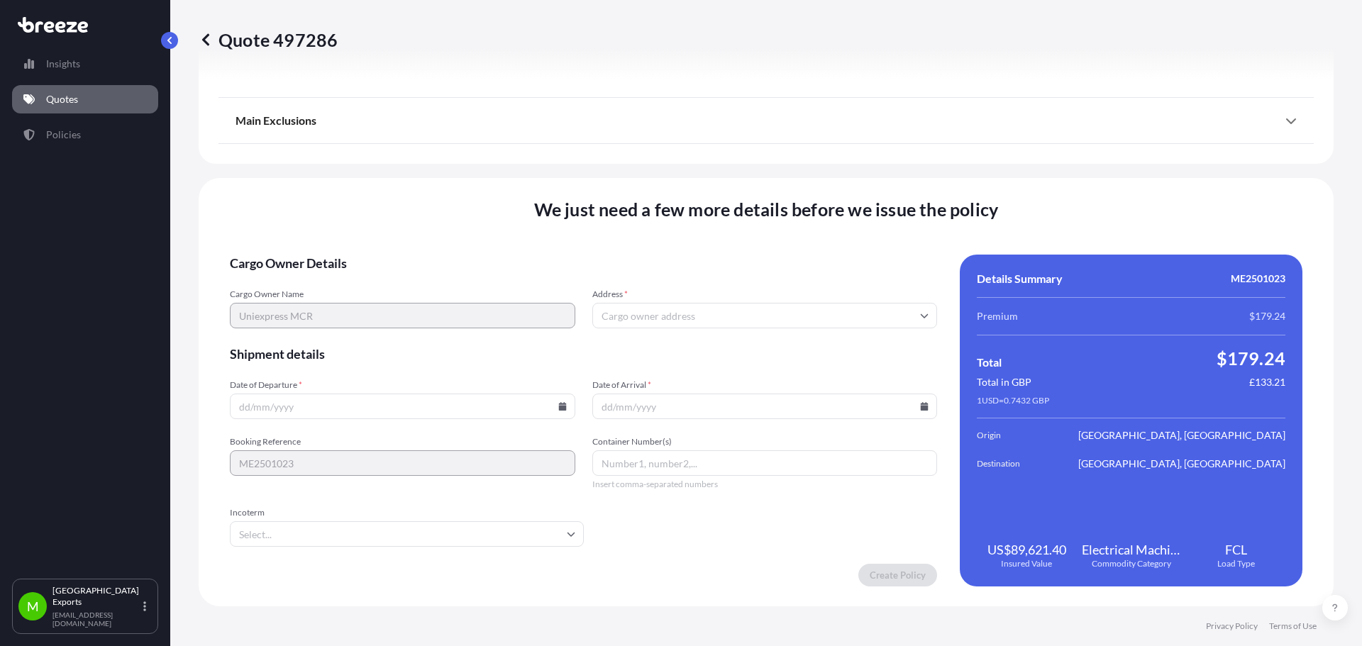
click at [625, 315] on input "Address *" at bounding box center [764, 316] width 345 height 26
click at [418, 360] on span "Shipment details" at bounding box center [583, 353] width 707 height 17
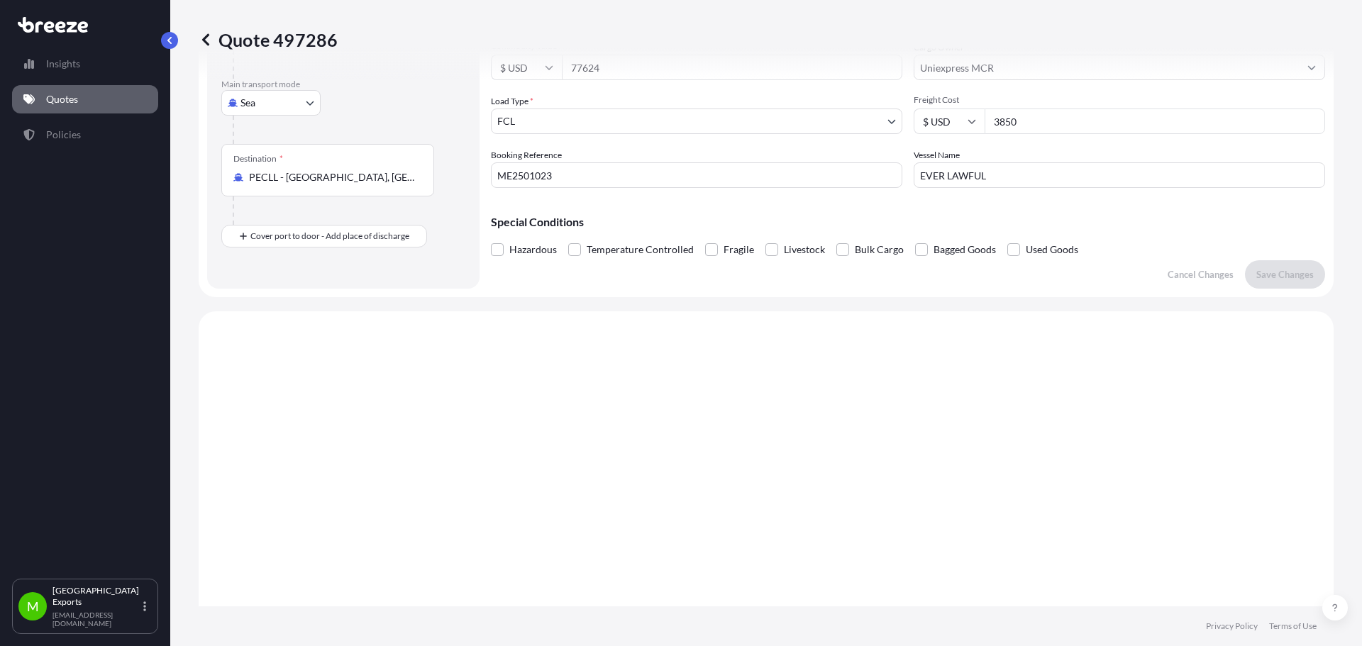
scroll to position [0, 0]
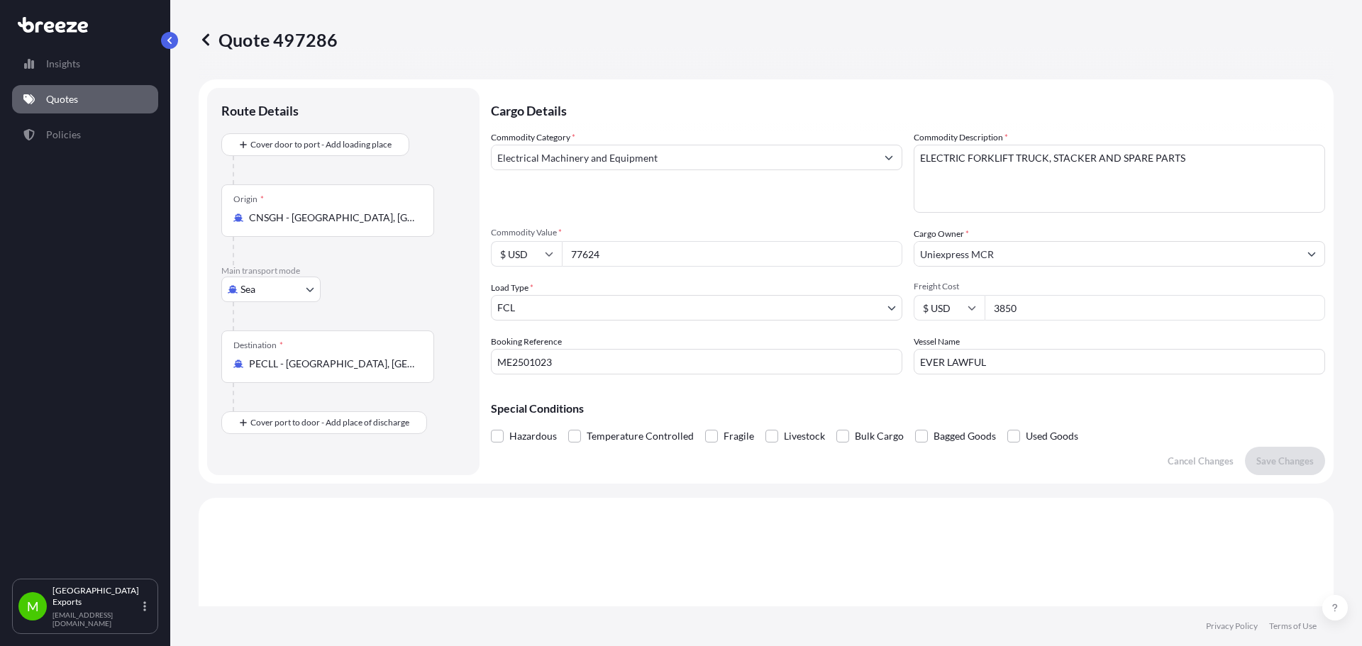
click at [997, 240] on div "Cargo Owner * Uniexpress MCR" at bounding box center [1119, 247] width 411 height 40
click at [995, 253] on input "Uniexpress MCR" at bounding box center [1106, 254] width 384 height 26
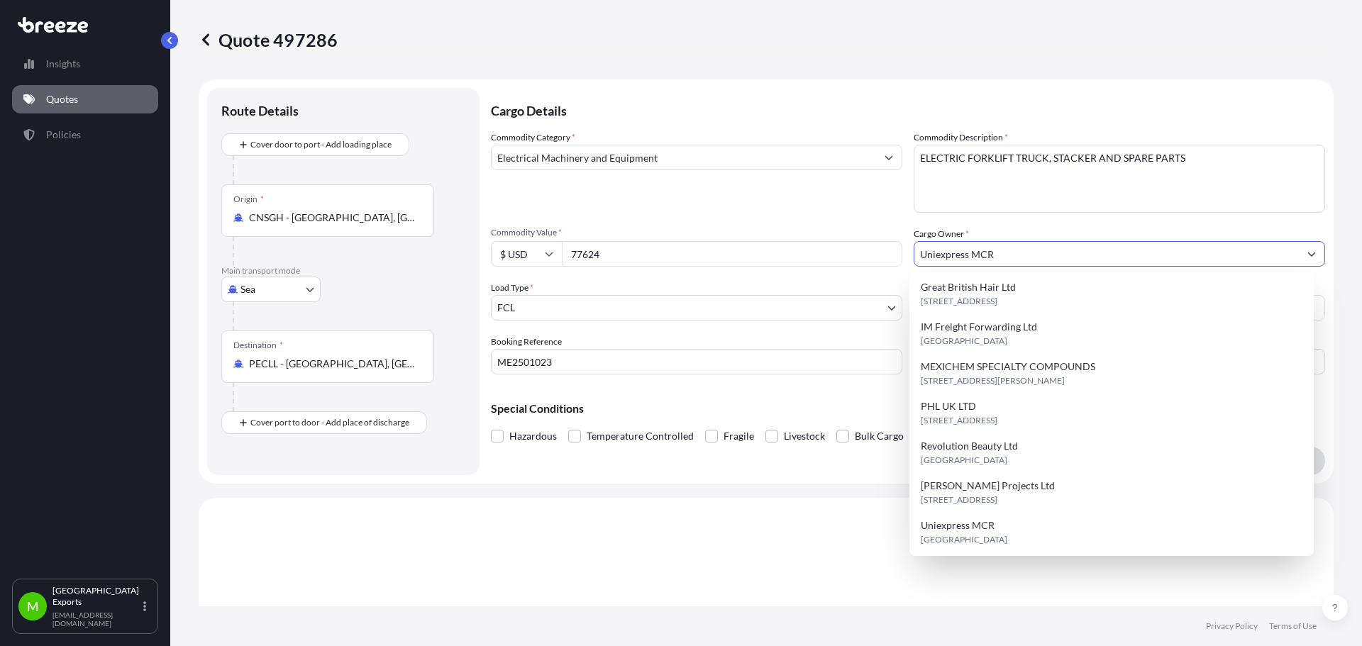
scroll to position [85, 0]
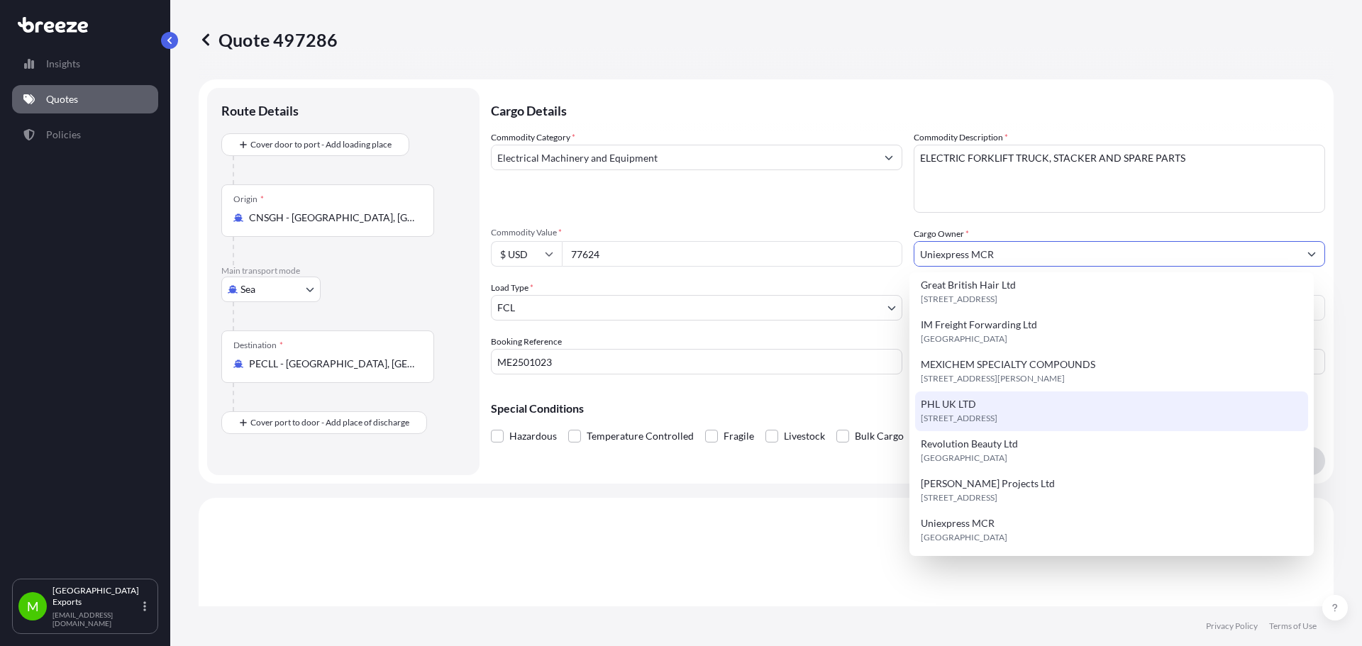
click at [1005, 407] on div "PHL UK LTD [STREET_ADDRESS]" at bounding box center [1112, 412] width 394 height 40
type input "PHL UK LTD"
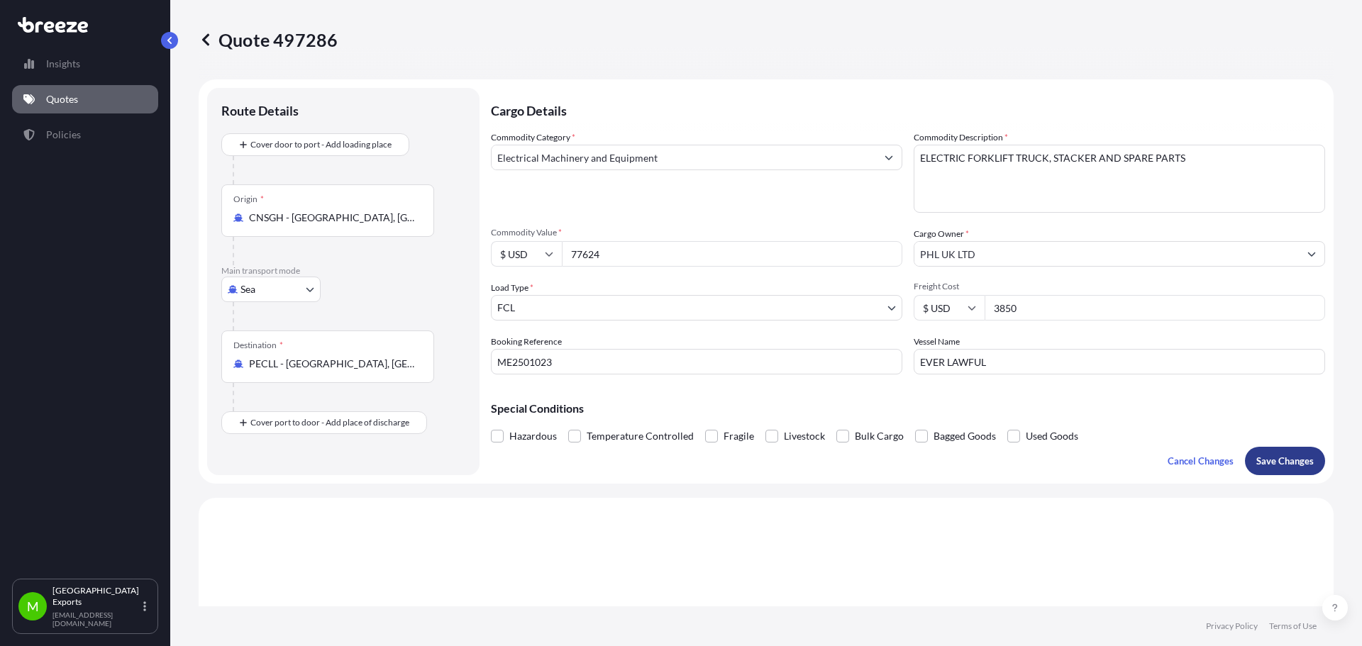
click at [1266, 469] on button "Save Changes" at bounding box center [1285, 461] width 80 height 28
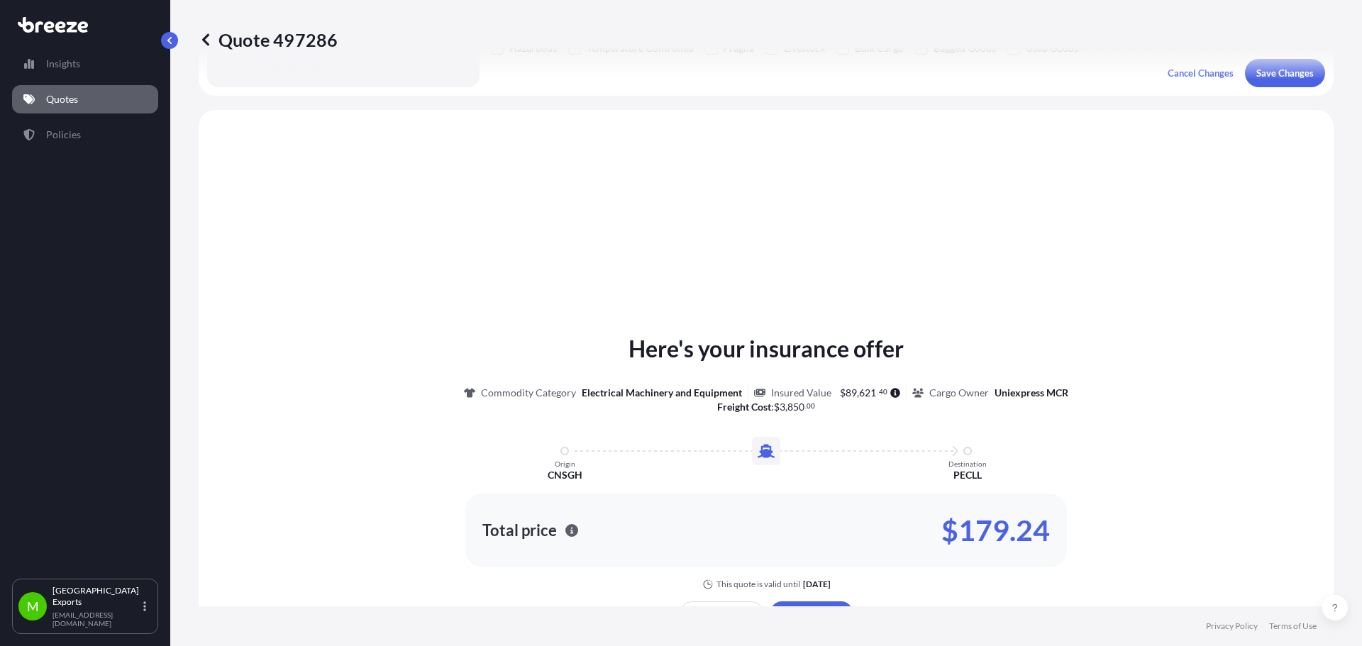
scroll to position [427, 0]
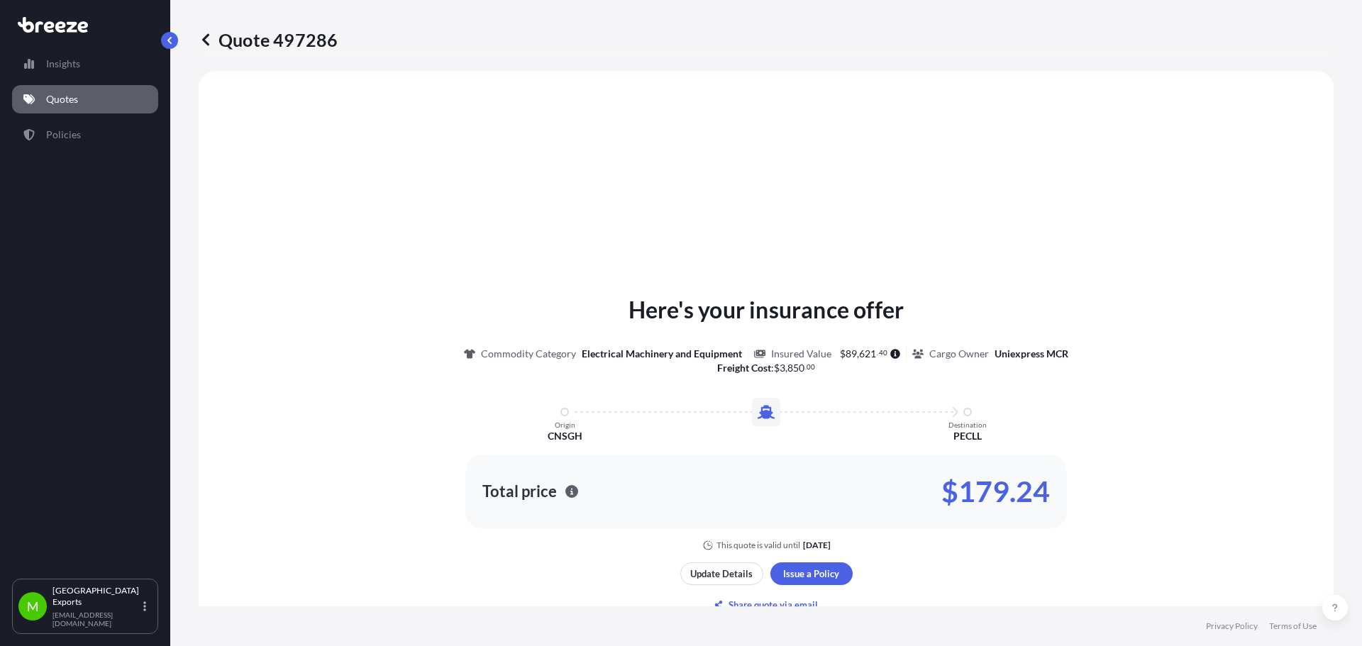
select select "Sea"
select select "2"
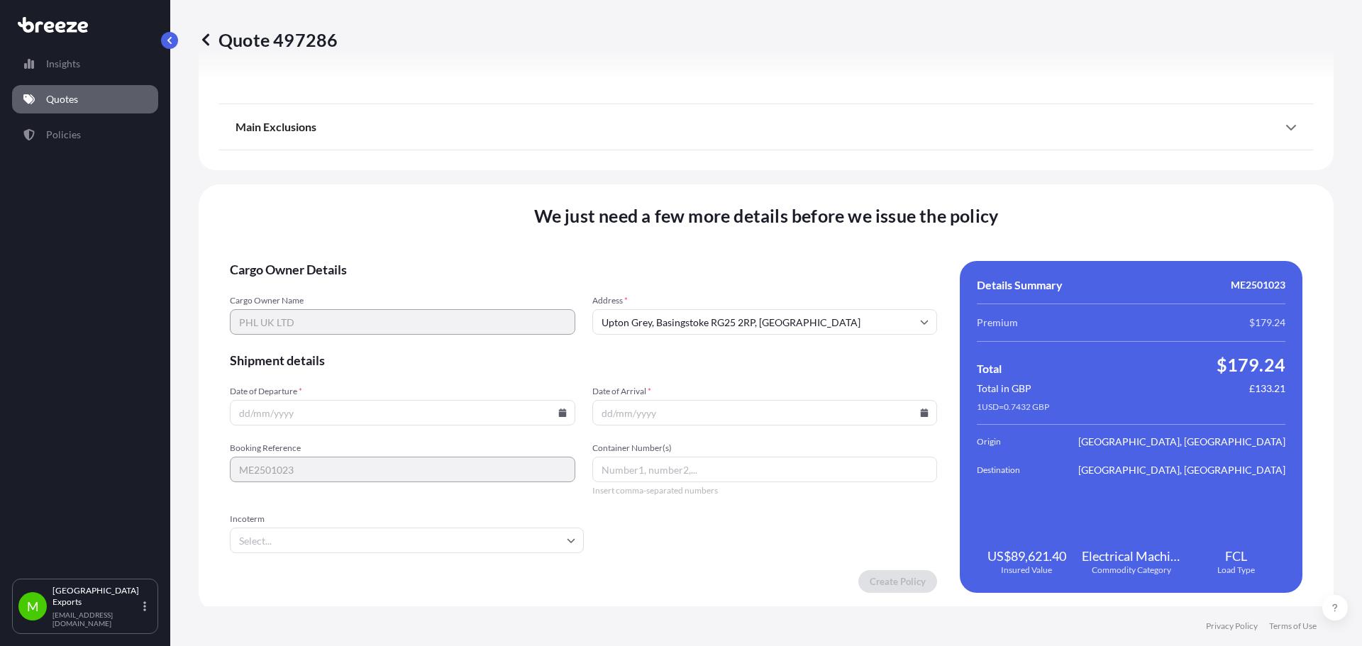
scroll to position [1605, 0]
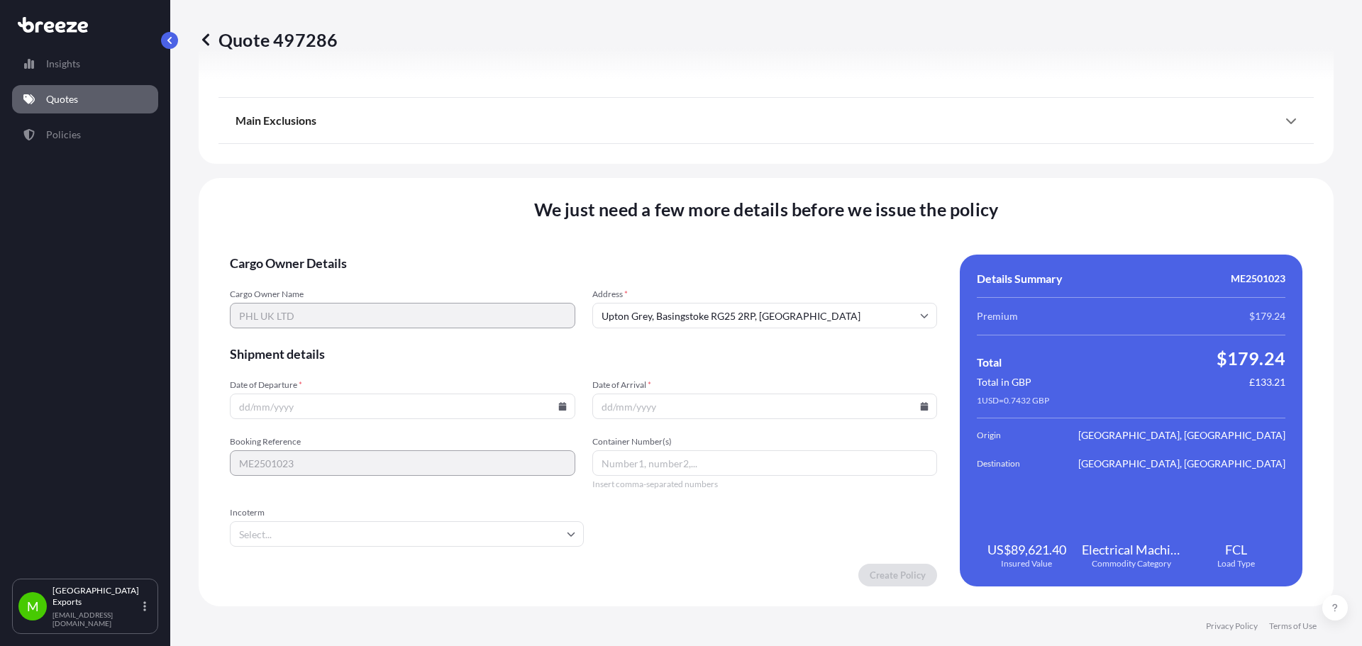
click at [414, 406] on input "Date of Departure *" at bounding box center [402, 407] width 345 height 26
click at [553, 406] on input "Date of Departure *" at bounding box center [402, 407] width 345 height 26
click at [558, 406] on icon at bounding box center [562, 406] width 8 height 9
click at [460, 169] on icon at bounding box center [458, 167] width 6 height 9
click at [490, 168] on button at bounding box center [497, 167] width 23 height 23
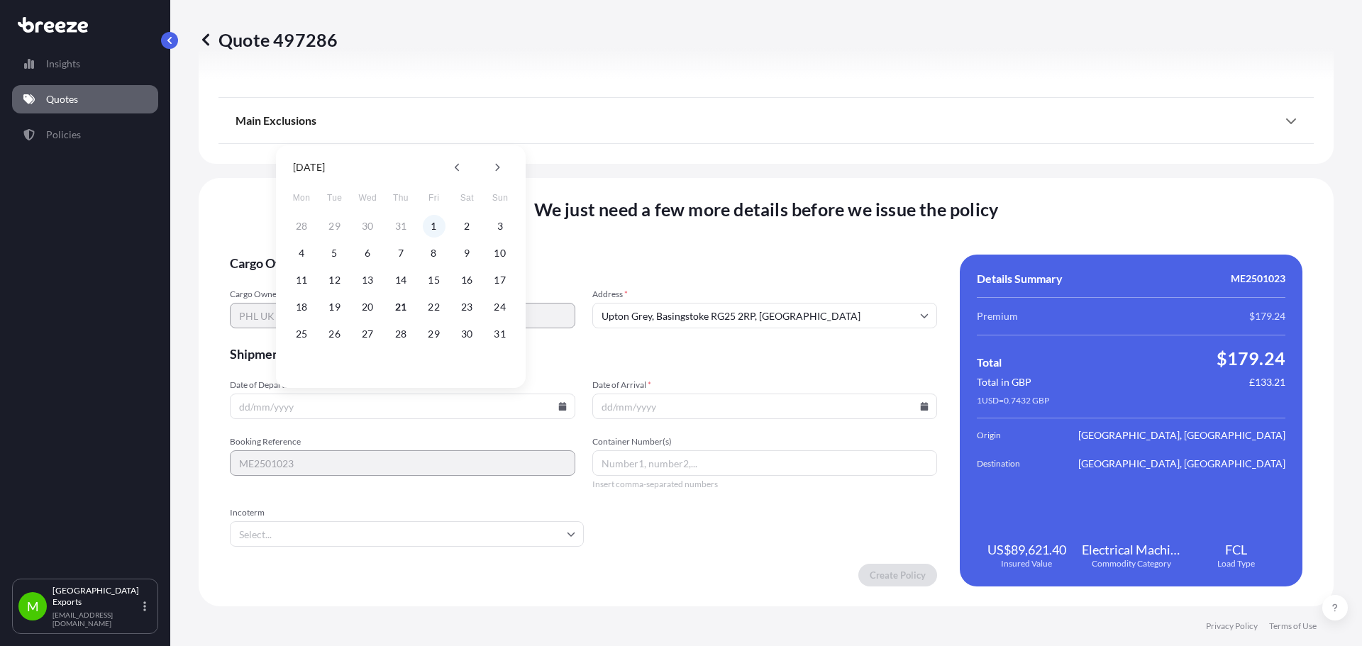
click at [428, 233] on button "1" at bounding box center [434, 226] width 23 height 23
type input "[DATE]"
click at [701, 400] on input "Date of Arrival *" at bounding box center [764, 407] width 345 height 26
click at [907, 407] on input "Date of Arrival *" at bounding box center [764, 407] width 345 height 26
click at [912, 406] on input "Date of Arrival *" at bounding box center [764, 407] width 345 height 26
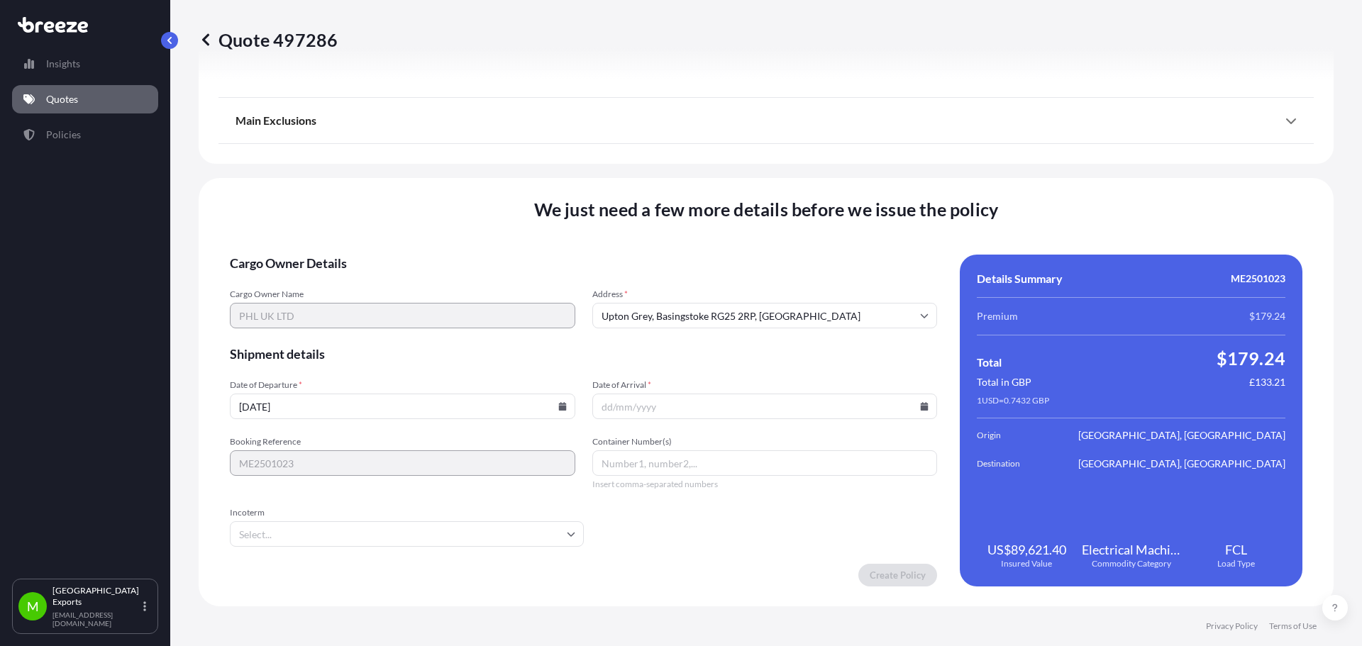
click at [921, 406] on icon at bounding box center [925, 406] width 8 height 9
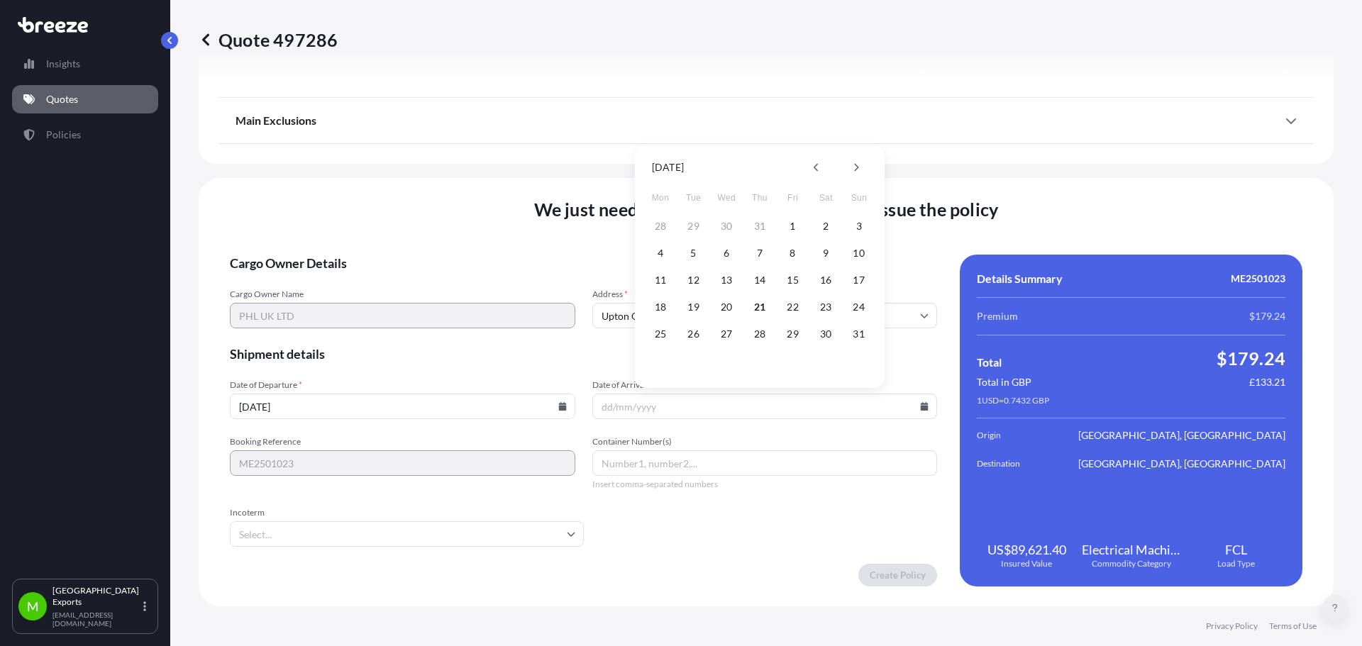
click at [1334, 610] on icon at bounding box center [1335, 608] width 6 height 9
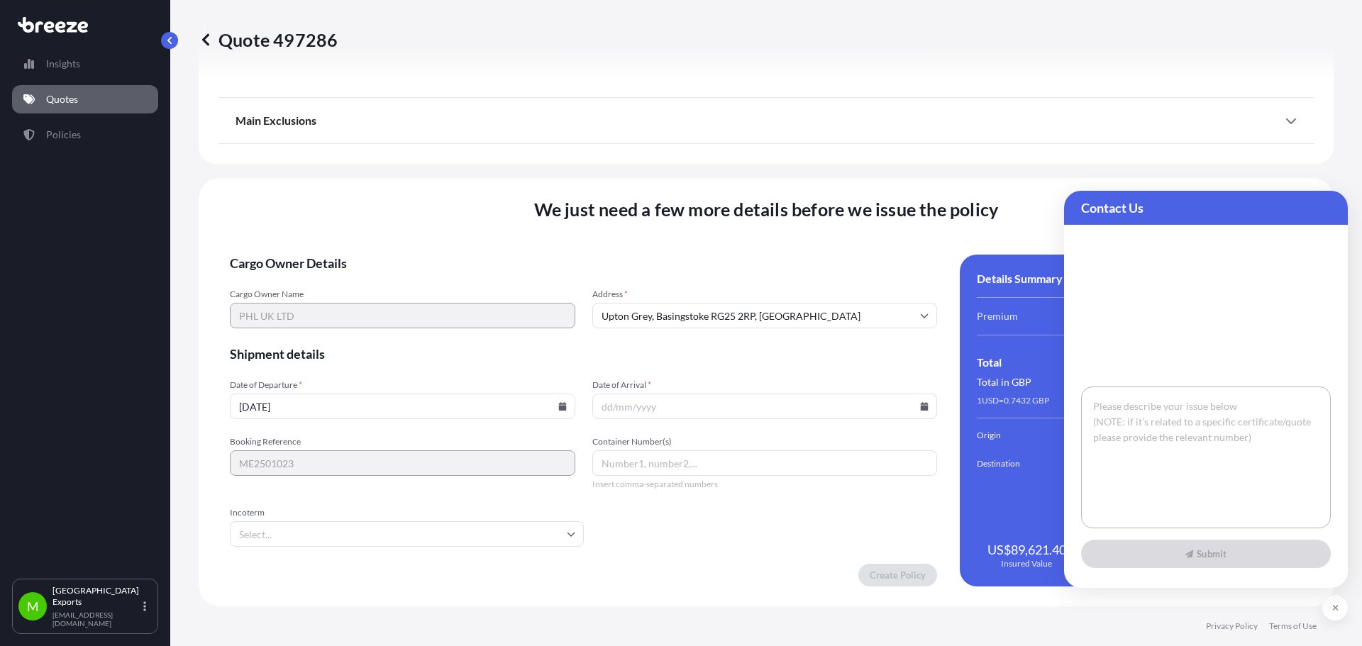
click at [1257, 484] on textarea at bounding box center [1206, 458] width 250 height 142
click at [1203, 447] on textarea at bounding box center [1206, 458] width 250 height 142
type textarea "S"
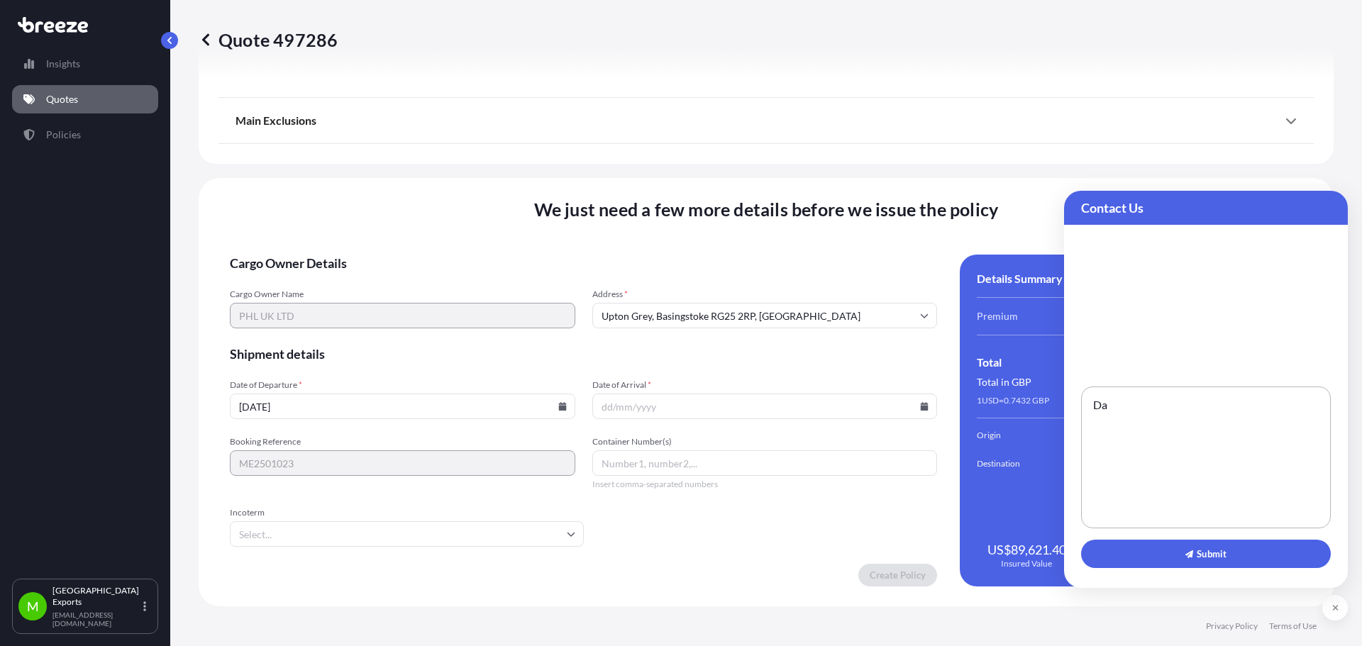
type textarea "D"
type textarea "We are issuing insurance based on date of departure July, but not allowing me t…"
drag, startPoint x: 1203, startPoint y: 447, endPoint x: 1065, endPoint y: 379, distance: 153.9
click at [1065, 379] on div "We are issuing insurance based on date of departure July, but not allowing me t…" at bounding box center [1206, 406] width 284 height 363
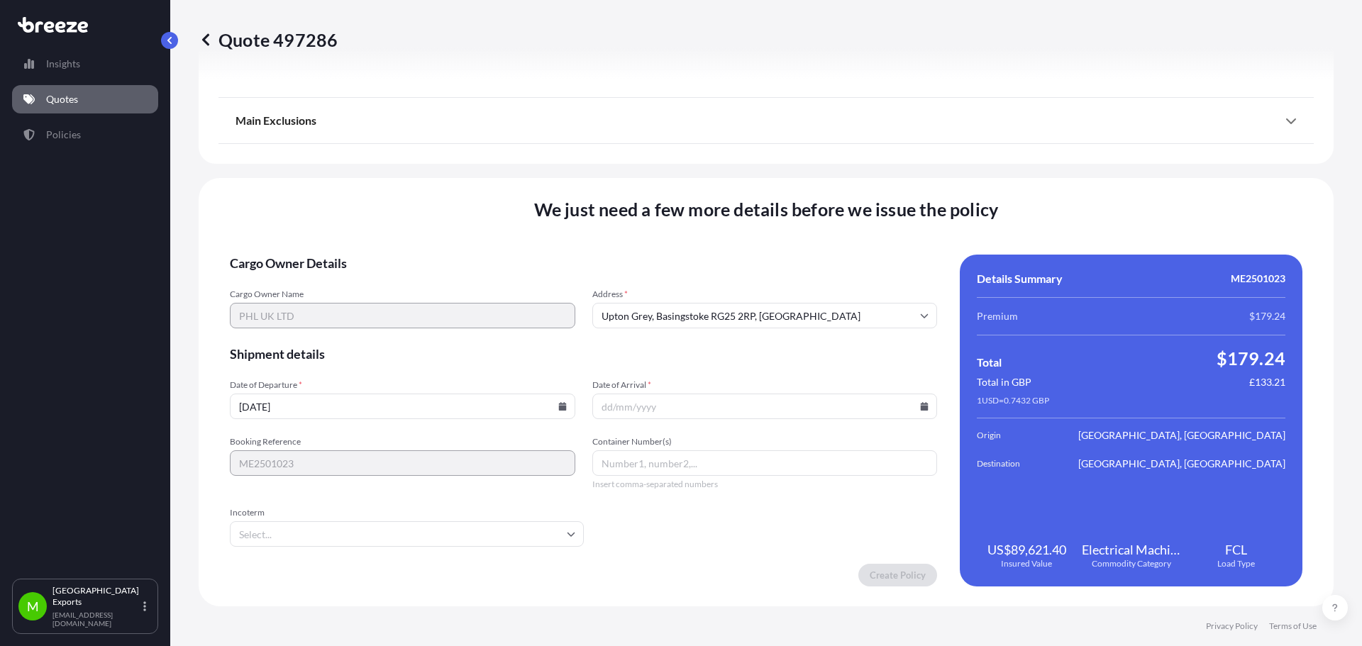
click at [1228, 183] on div "We just need a few more details before we issue the policy Cargo Owner Details …" at bounding box center [766, 392] width 1135 height 428
click at [741, 410] on input "Date of Arrival *" at bounding box center [764, 407] width 345 height 26
click at [913, 404] on div at bounding box center [764, 407] width 345 height 26
drag, startPoint x: 736, startPoint y: 419, endPoint x: 729, endPoint y: 412, distance: 9.5
click at [736, 418] on form "Cargo Owner Details Cargo Owner Name PHL UK LTD Address * [GEOGRAPHIC_DATA] 2RP…" at bounding box center [583, 421] width 707 height 332
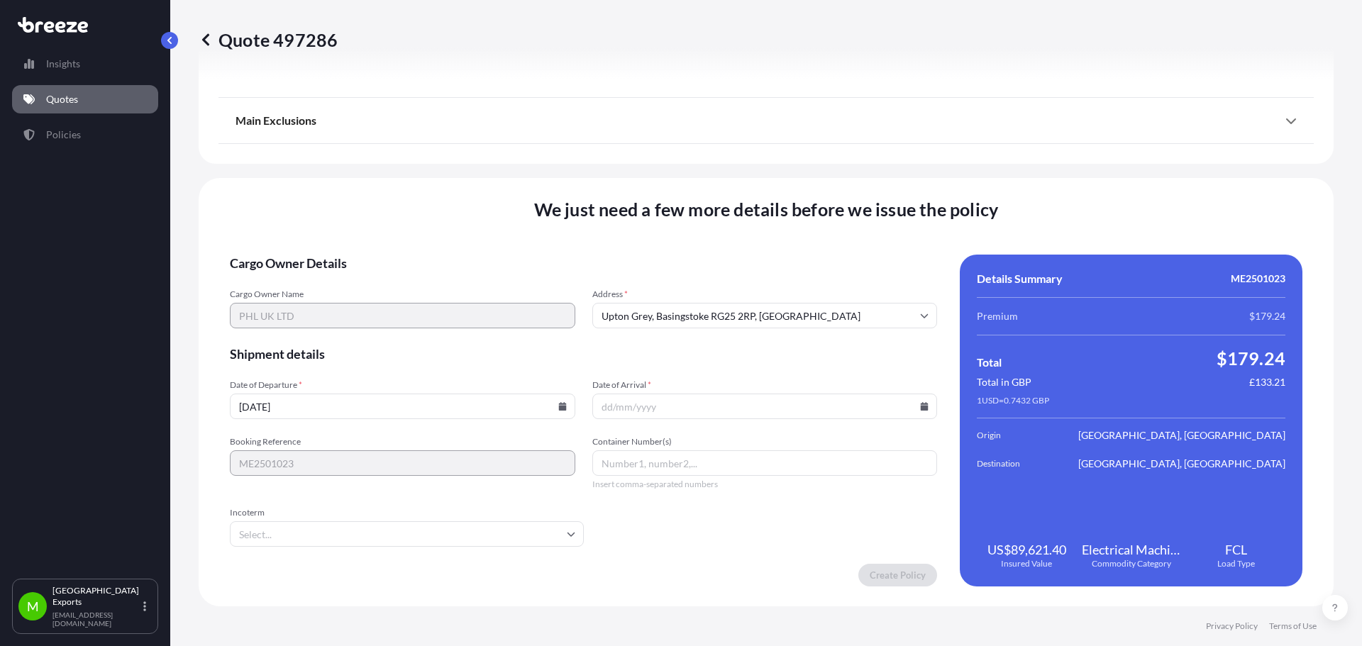
click at [921, 408] on icon at bounding box center [925, 406] width 8 height 9
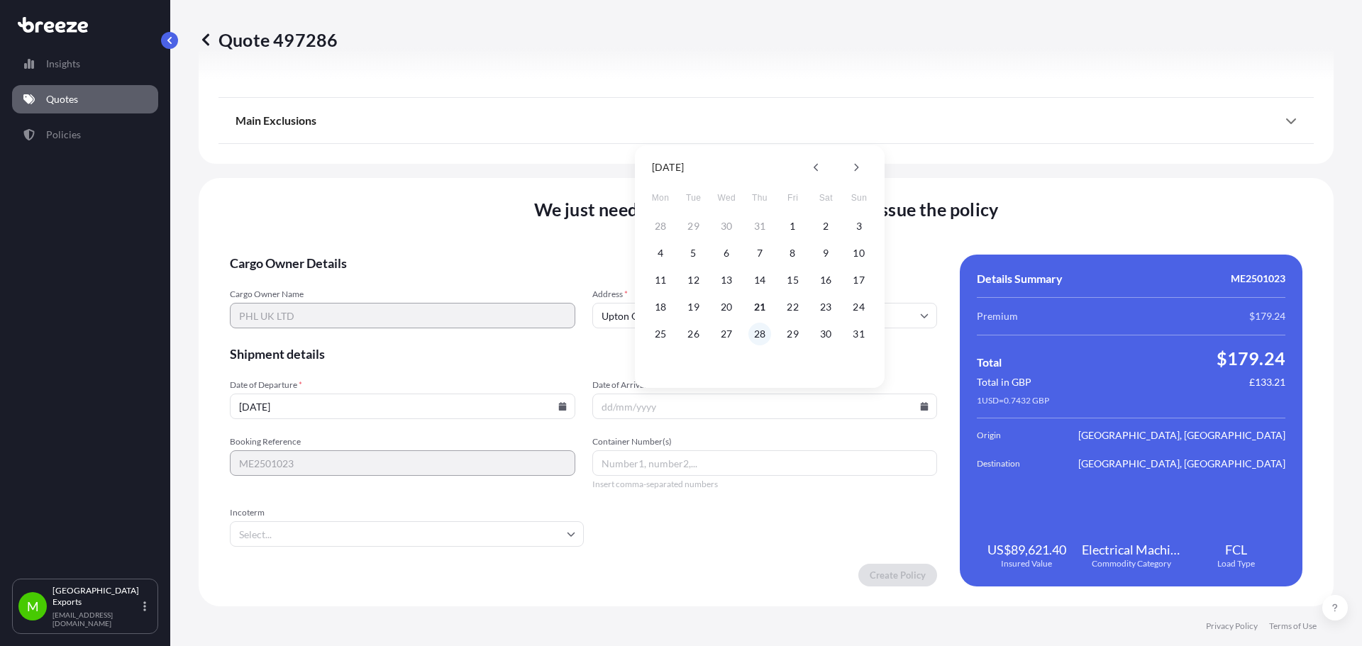
click at [764, 333] on button "28" at bounding box center [759, 334] width 23 height 23
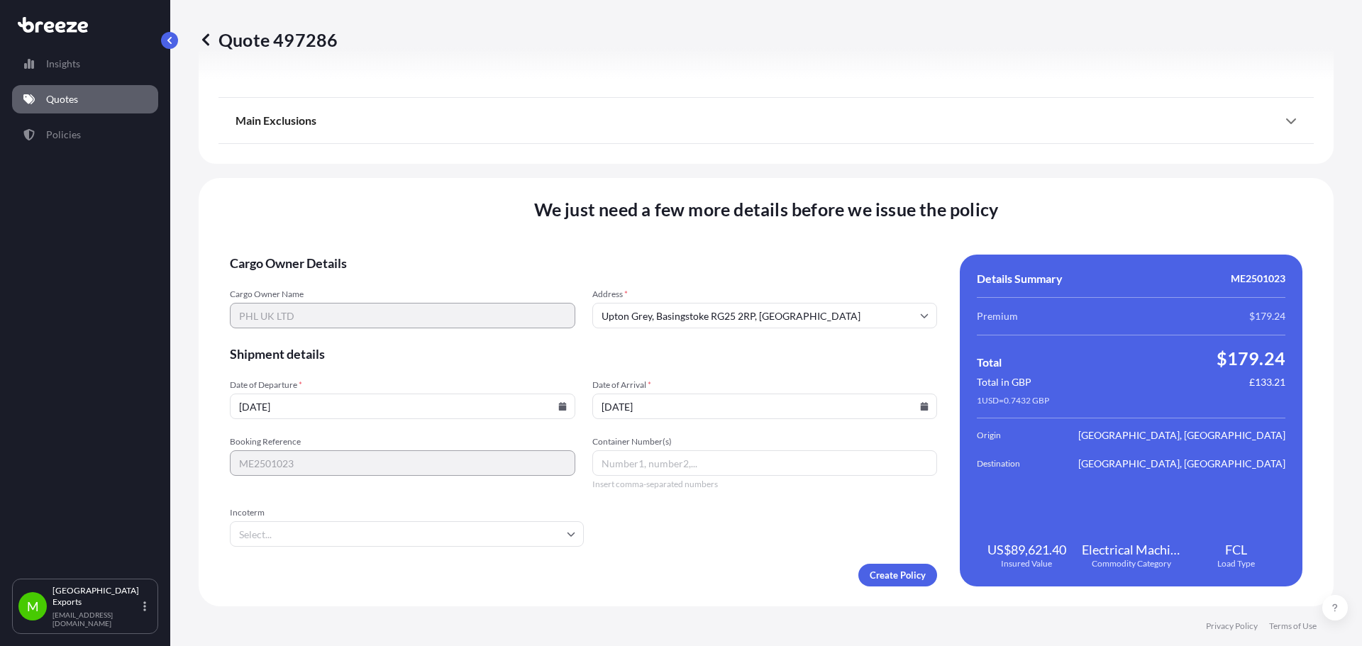
type input "[DATE]"
click at [723, 553] on form "Cargo Owner Details Cargo Owner Name PHL UK LTD Address * [GEOGRAPHIC_DATA] 2RP…" at bounding box center [583, 421] width 707 height 332
click at [655, 469] on input "Container Number(s)" at bounding box center [764, 463] width 345 height 26
type input "TCKU6050165"
click at [448, 542] on input "Incoterm" at bounding box center [407, 534] width 354 height 26
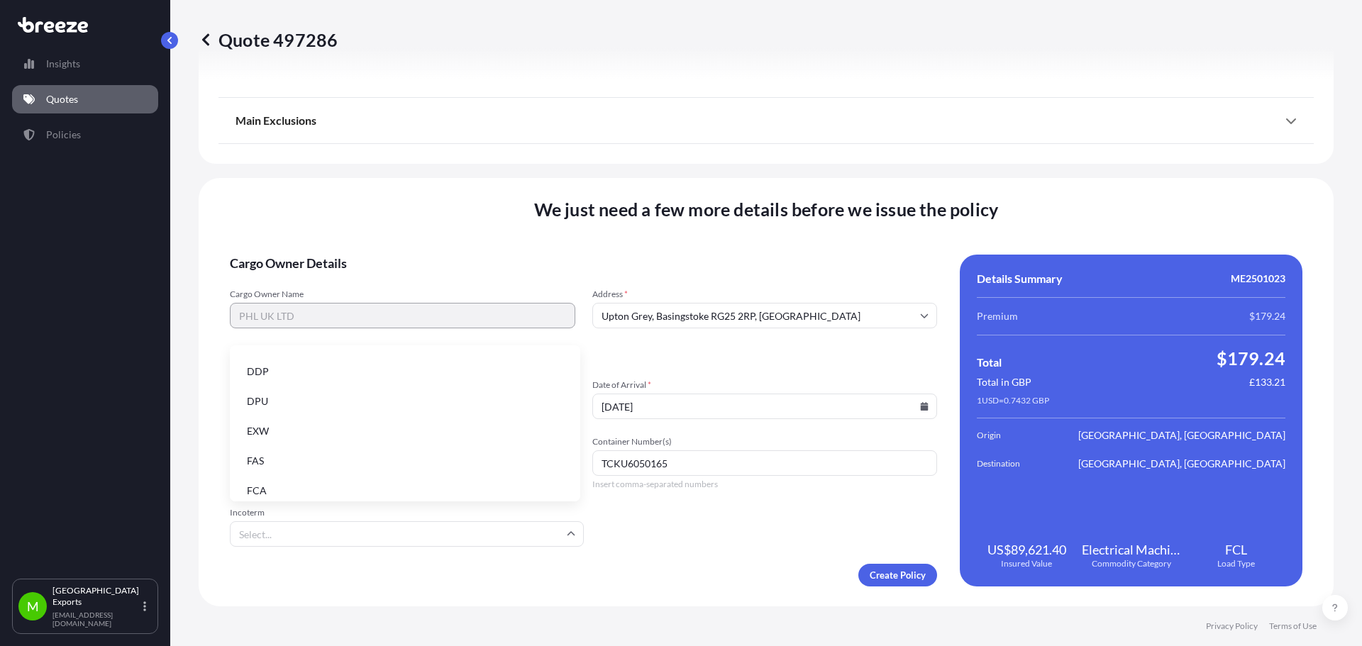
scroll to position [180, 0]
click at [289, 479] on li "FOB" at bounding box center [404, 482] width 339 height 27
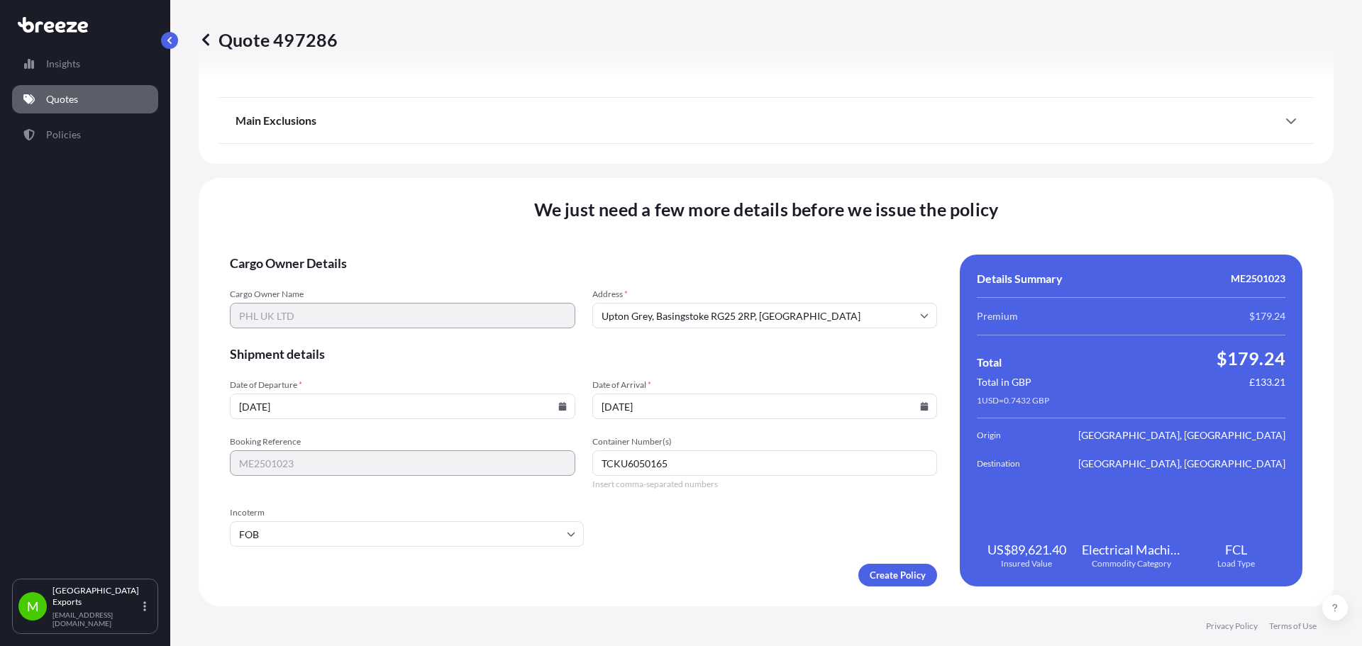
click at [706, 536] on form "Cargo Owner Details Cargo Owner Name PHL UK LTD Address * [GEOGRAPHIC_DATA] 2RP…" at bounding box center [583, 421] width 707 height 332
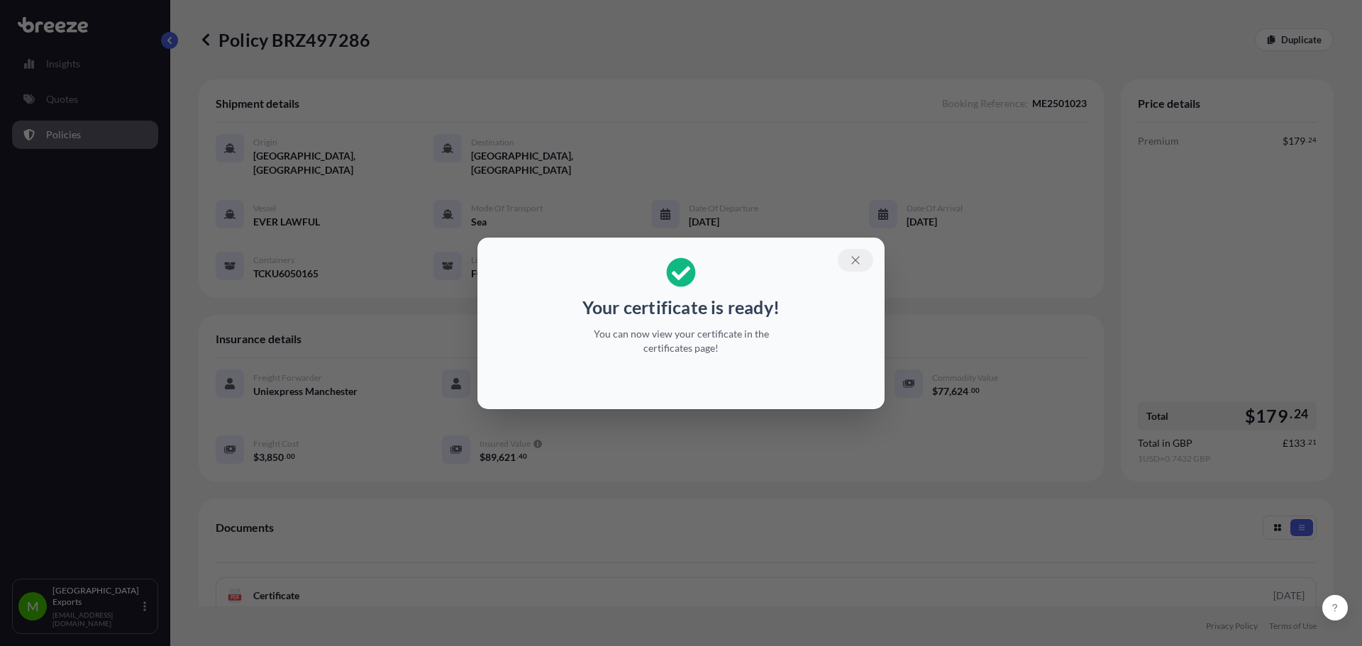
click at [857, 262] on icon "button" at bounding box center [855, 260] width 13 height 13
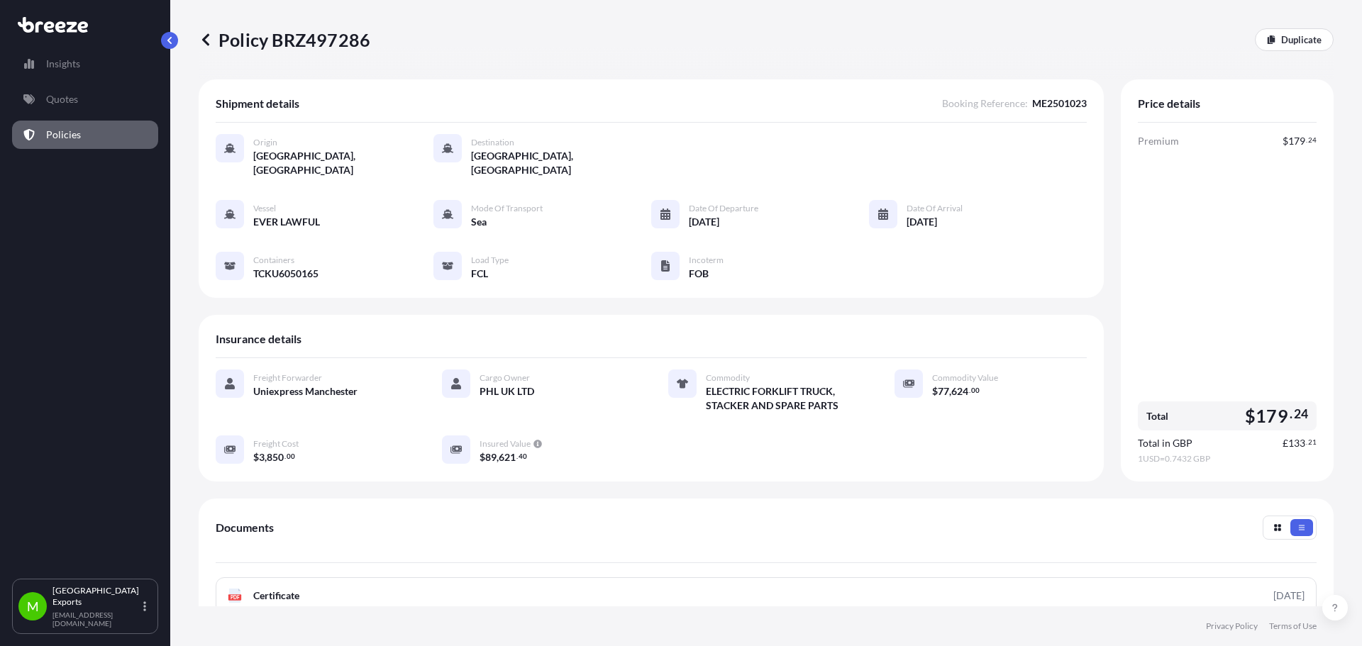
scroll to position [73, 0]
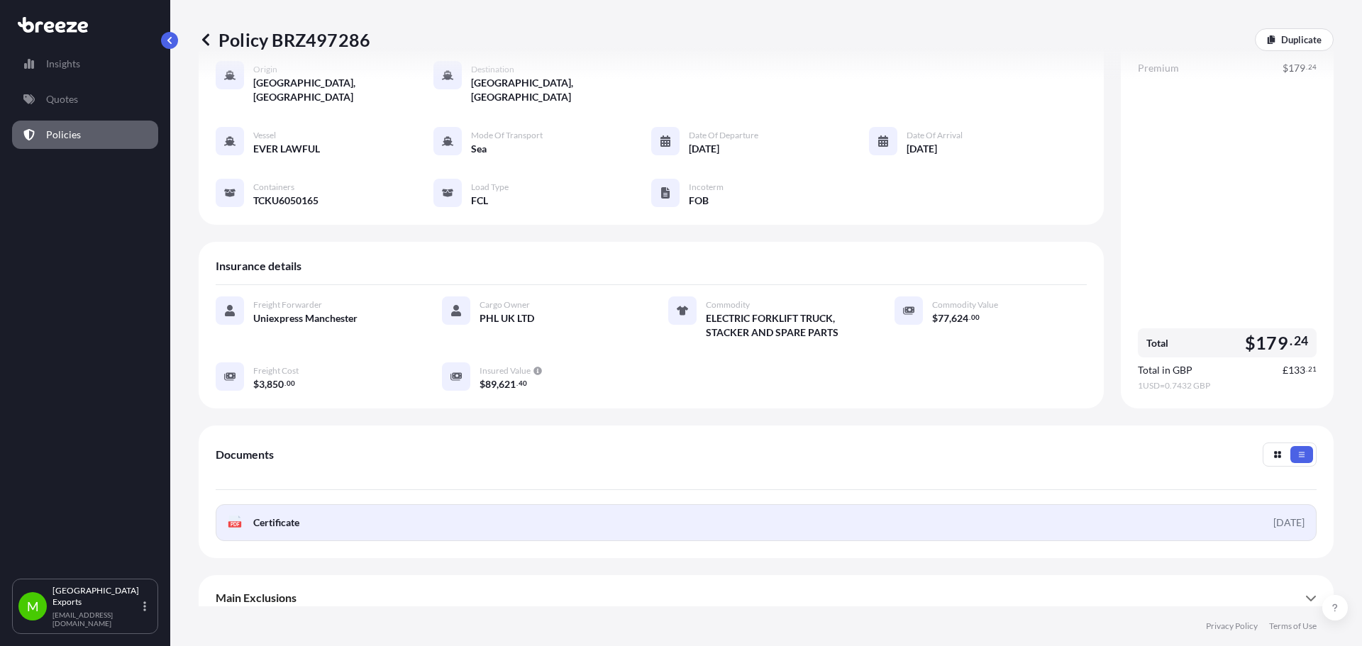
click at [391, 519] on link "PDF Certificate [DATE]" at bounding box center [766, 522] width 1101 height 37
